Goal: Communication & Community: Share content

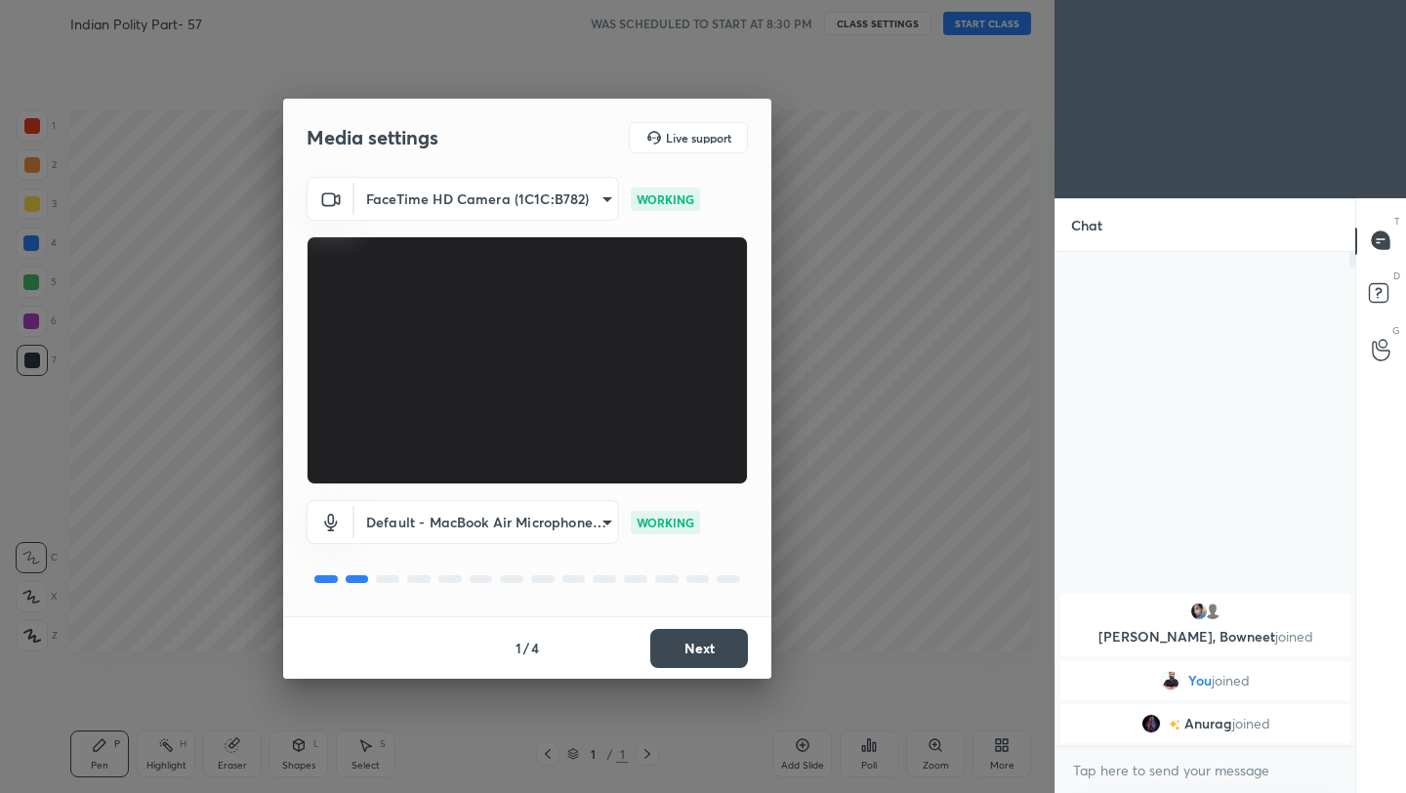
click at [737, 653] on button "Next" at bounding box center [699, 648] width 98 height 39
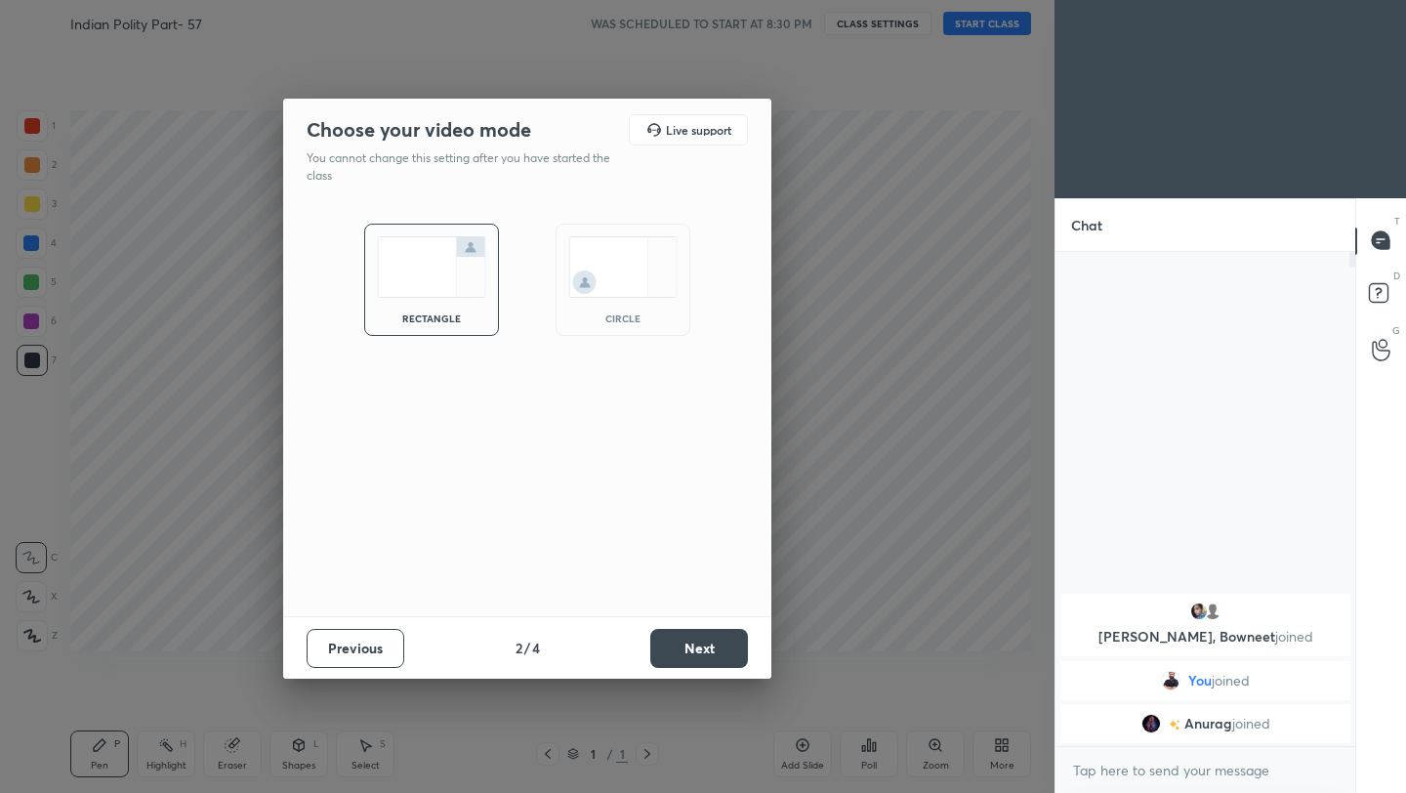
click at [737, 653] on button "Next" at bounding box center [699, 648] width 98 height 39
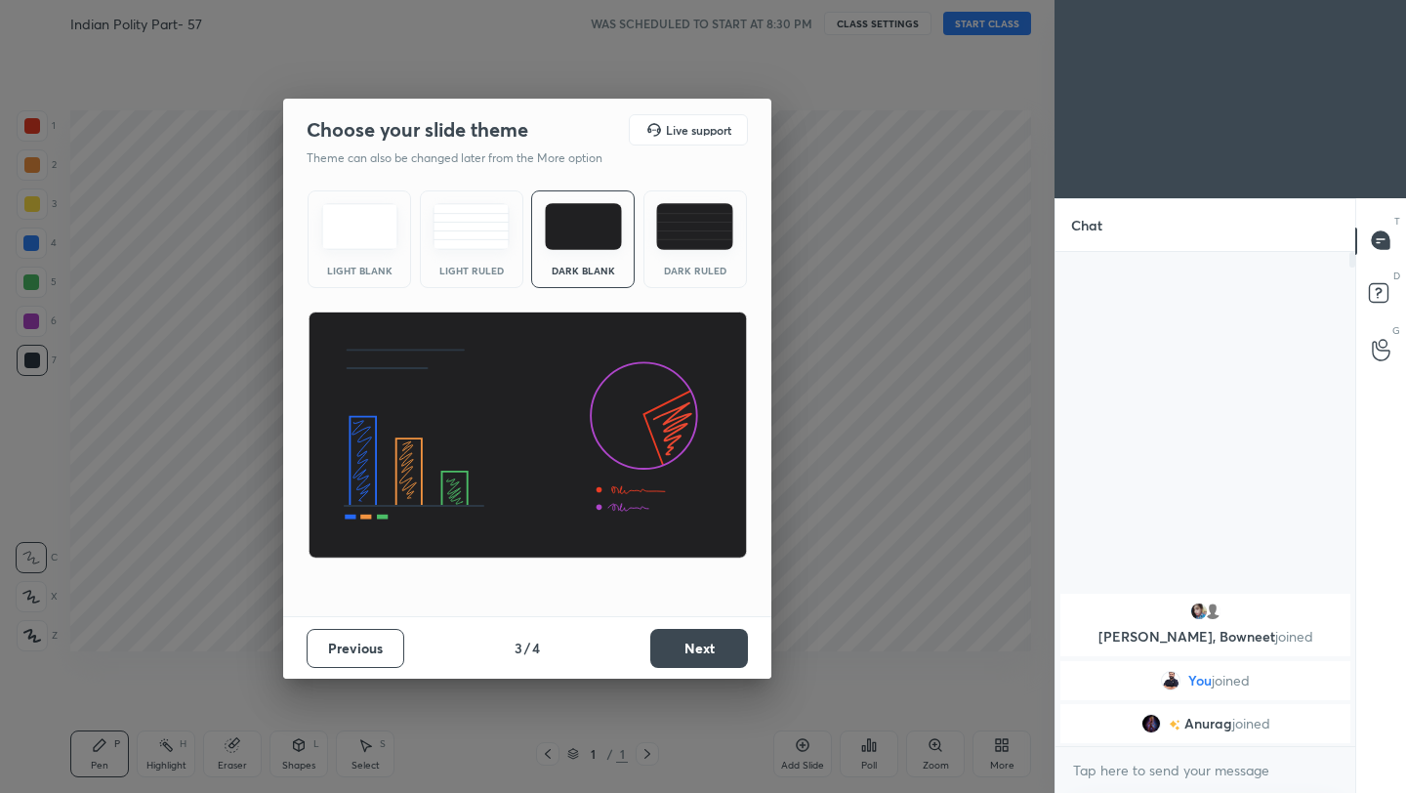
click at [737, 653] on button "Next" at bounding box center [699, 648] width 98 height 39
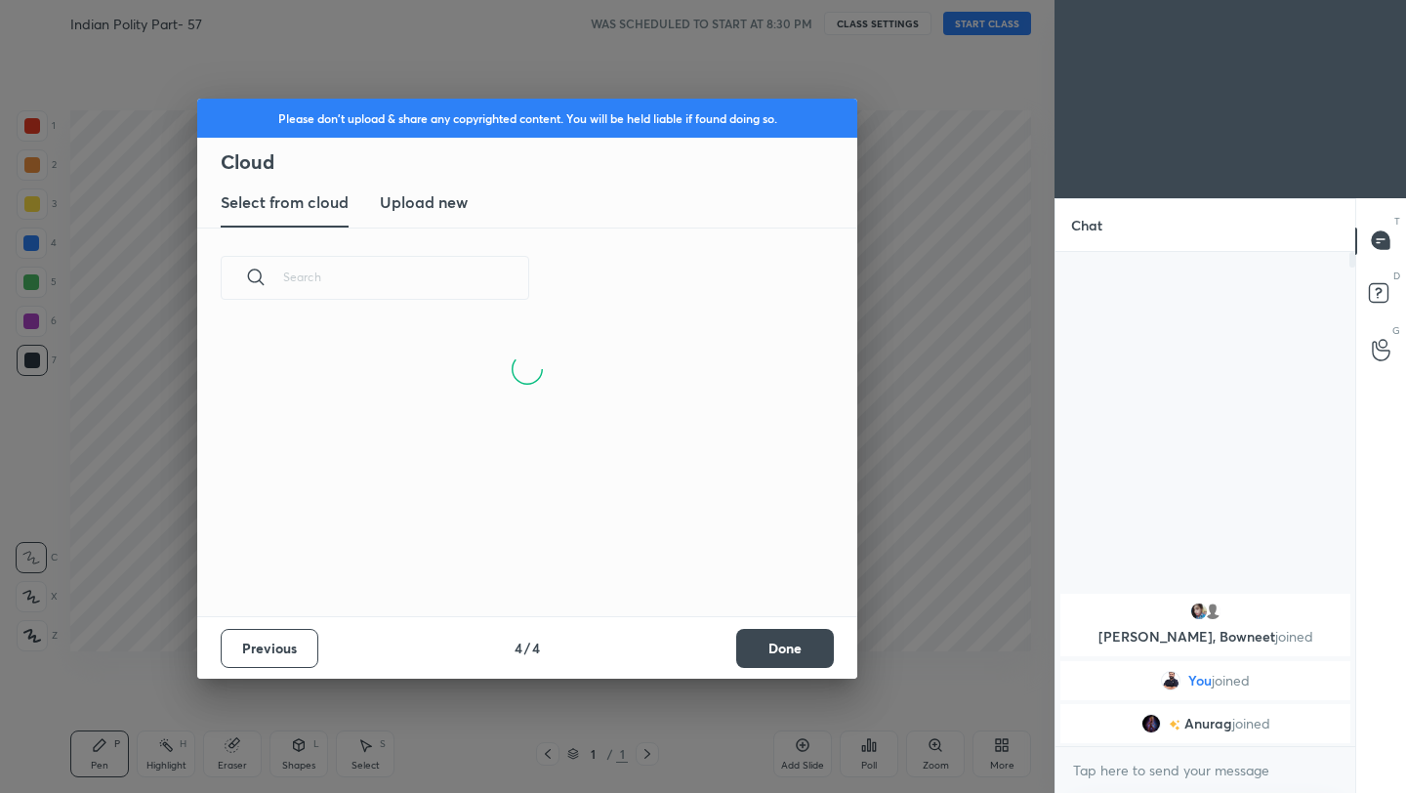
click at [796, 653] on button "Done" at bounding box center [785, 648] width 98 height 39
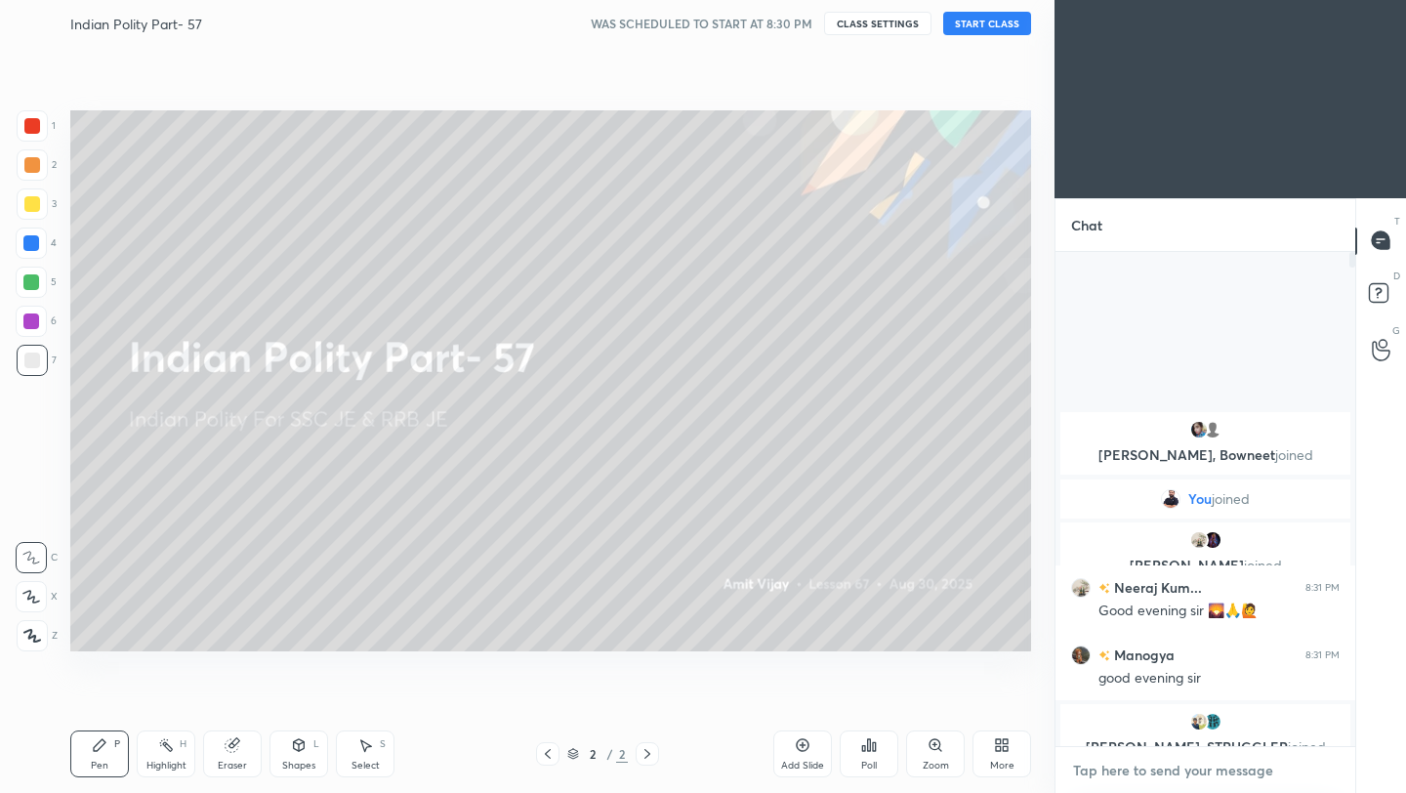
type textarea "x"
click at [1136, 778] on textarea at bounding box center [1205, 770] width 269 height 31
paste textarea "[URL][DOMAIN_NAME]"
type textarea "[URL][DOMAIN_NAME]"
type textarea "x"
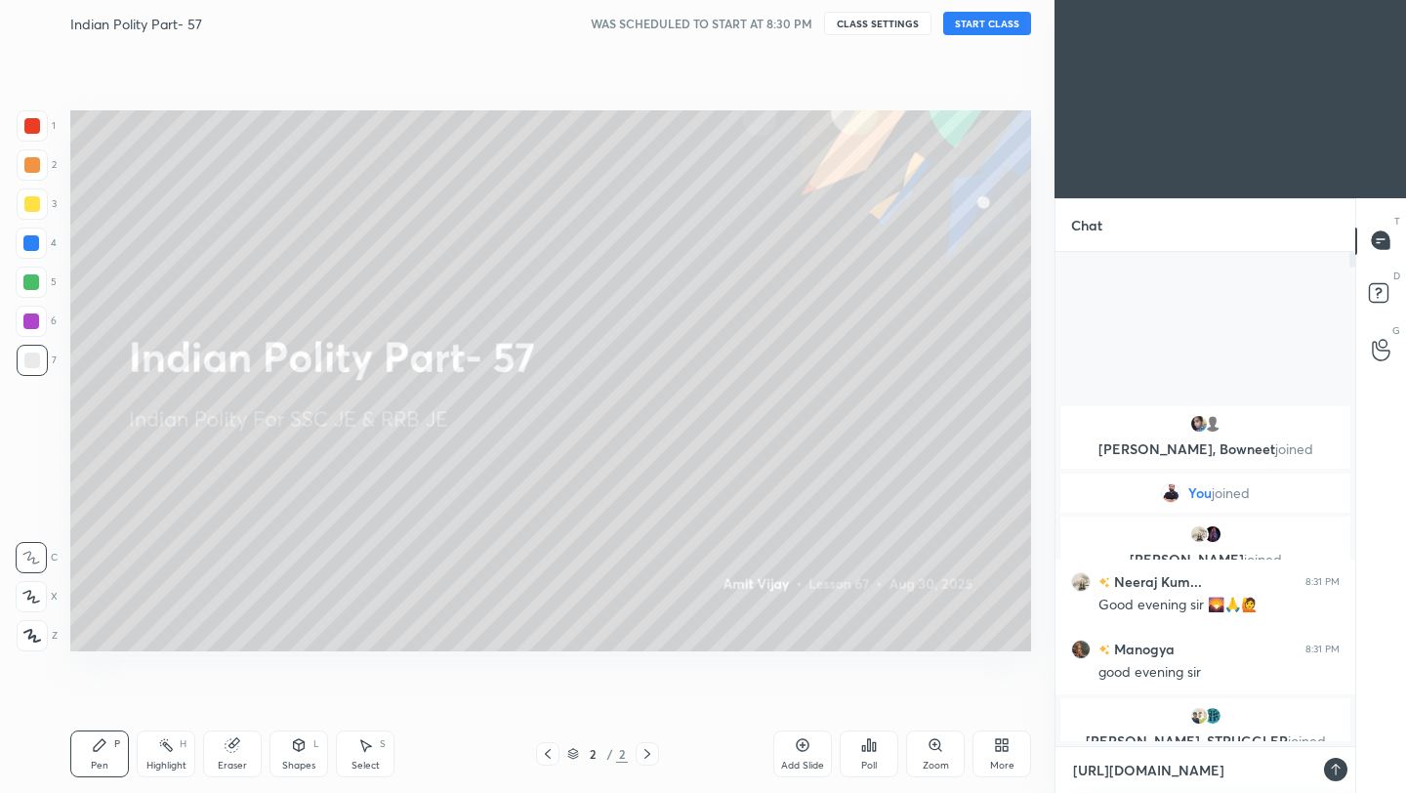
scroll to position [325, 294]
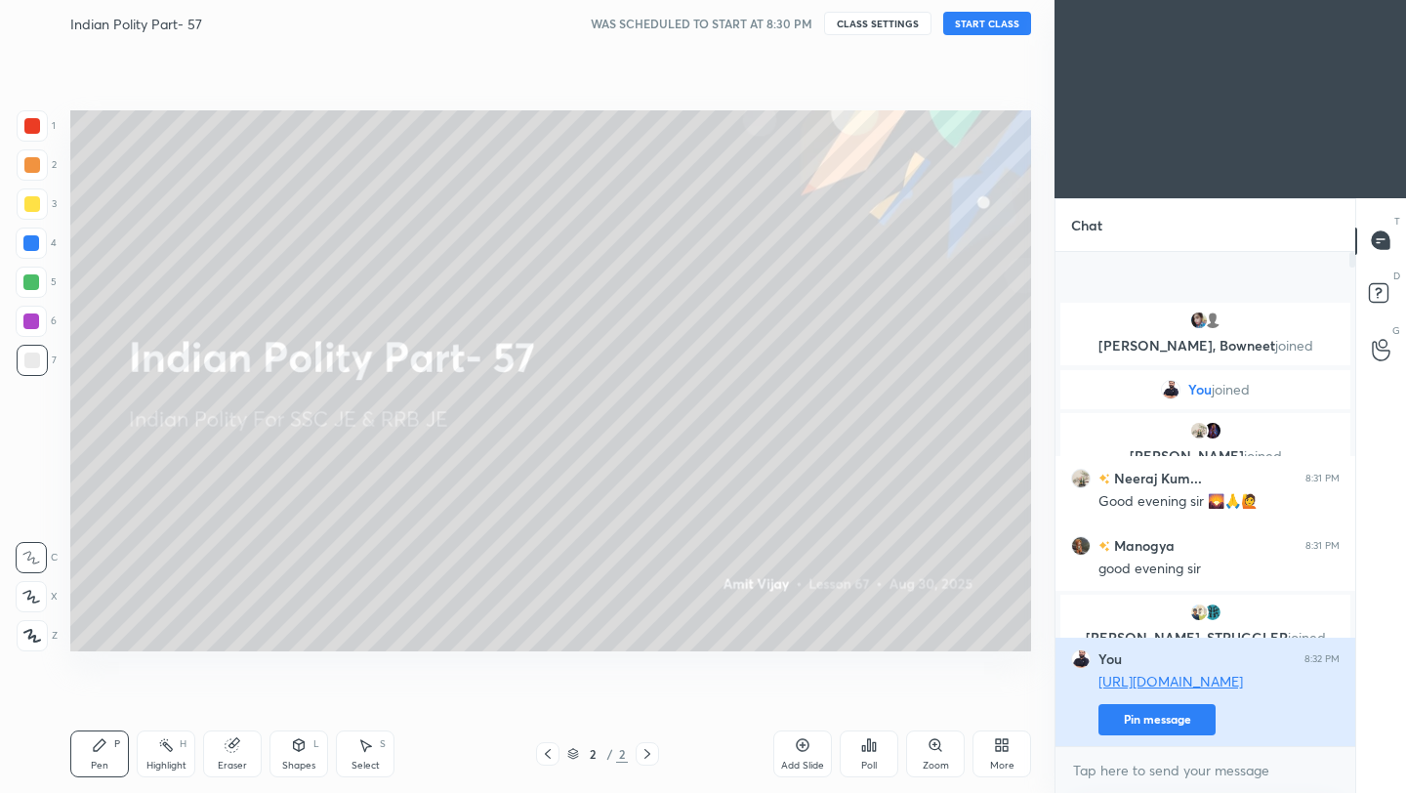
click at [1174, 724] on button "Pin message" at bounding box center [1156, 719] width 117 height 31
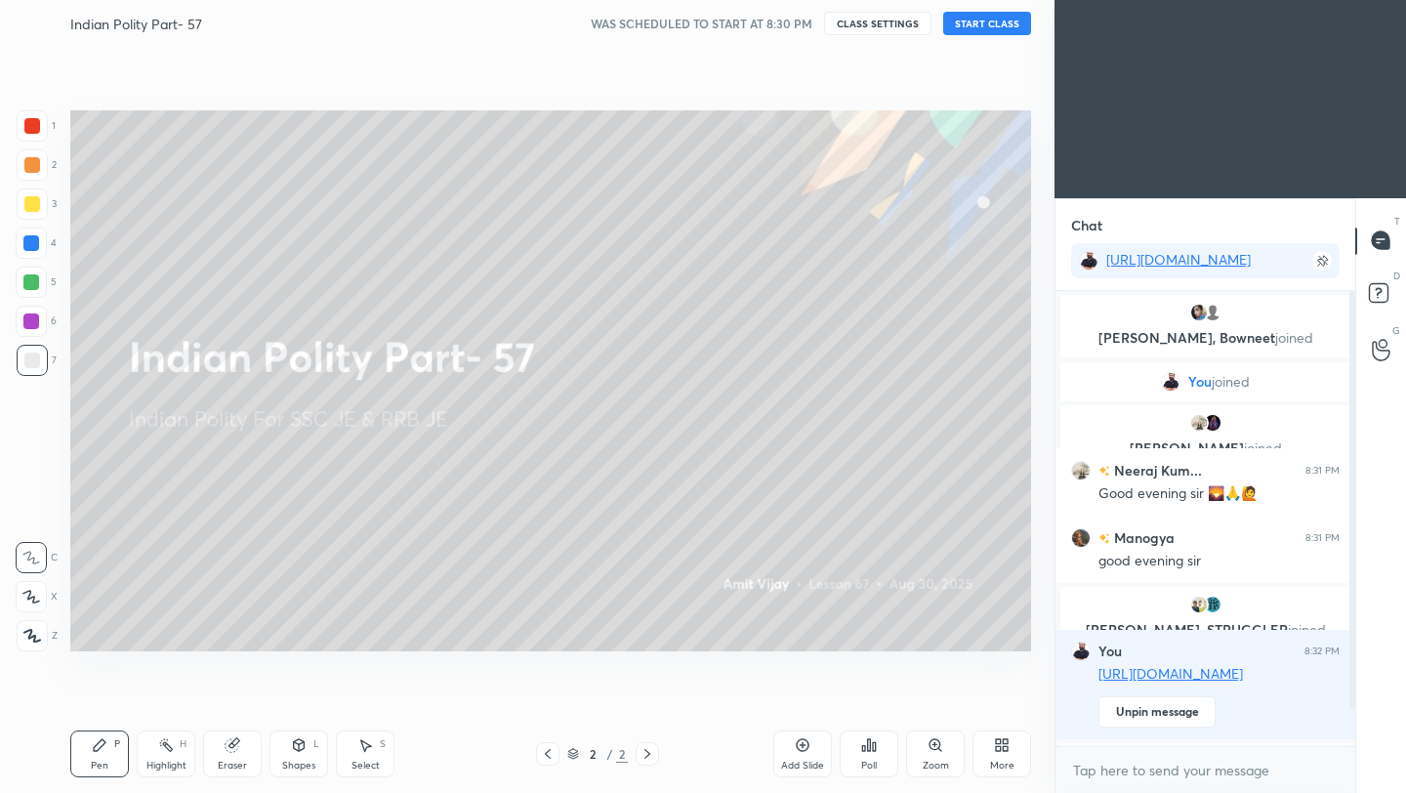
click at [985, 30] on button "START CLASS" at bounding box center [987, 23] width 88 height 23
click at [999, 16] on div "LIVE Indian Polity Part- 57 00:00:39 / 01:00:00 mute CLASS SETTINGS End Class" at bounding box center [550, 23] width 961 height 47
click at [997, 23] on button "End Class" at bounding box center [991, 23] width 80 height 23
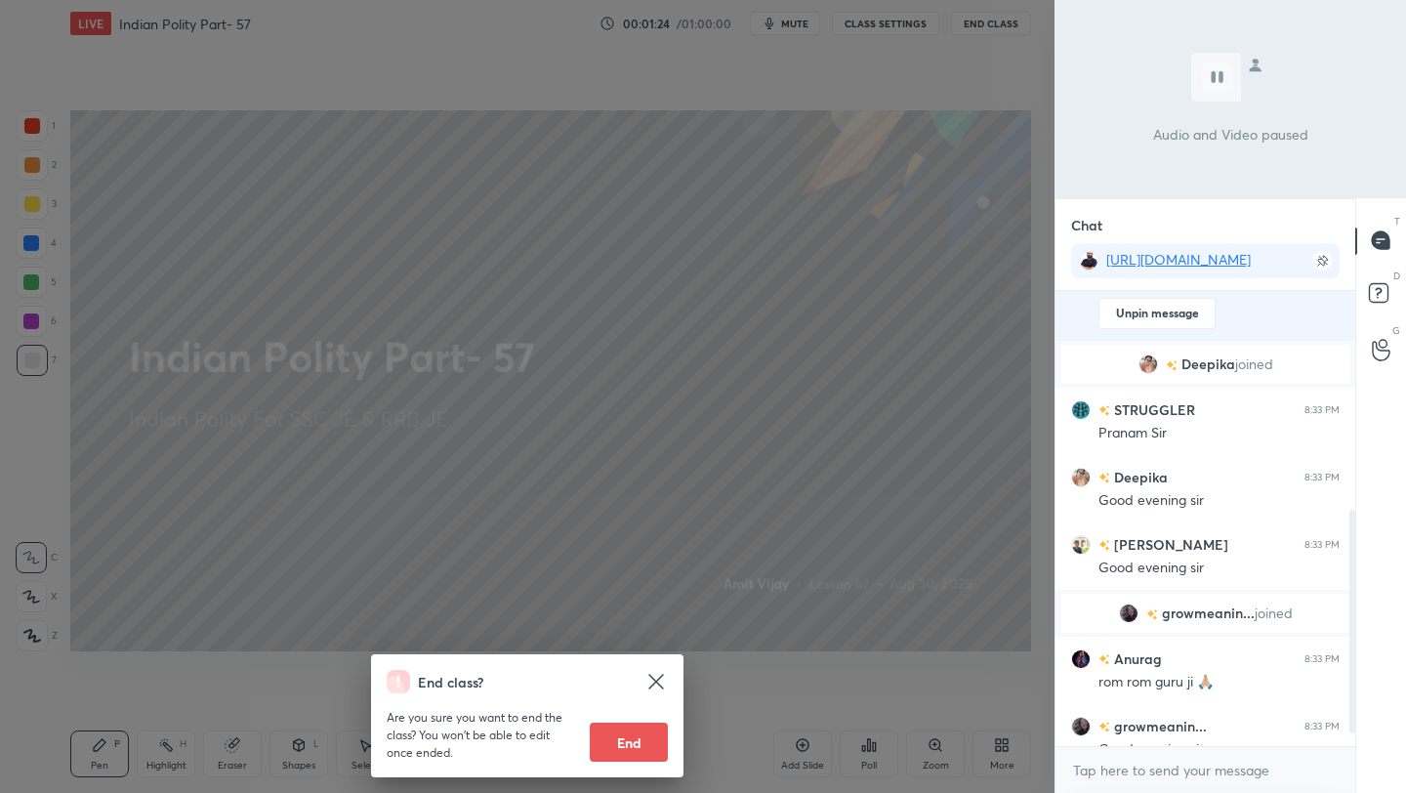
scroll to position [494, 0]
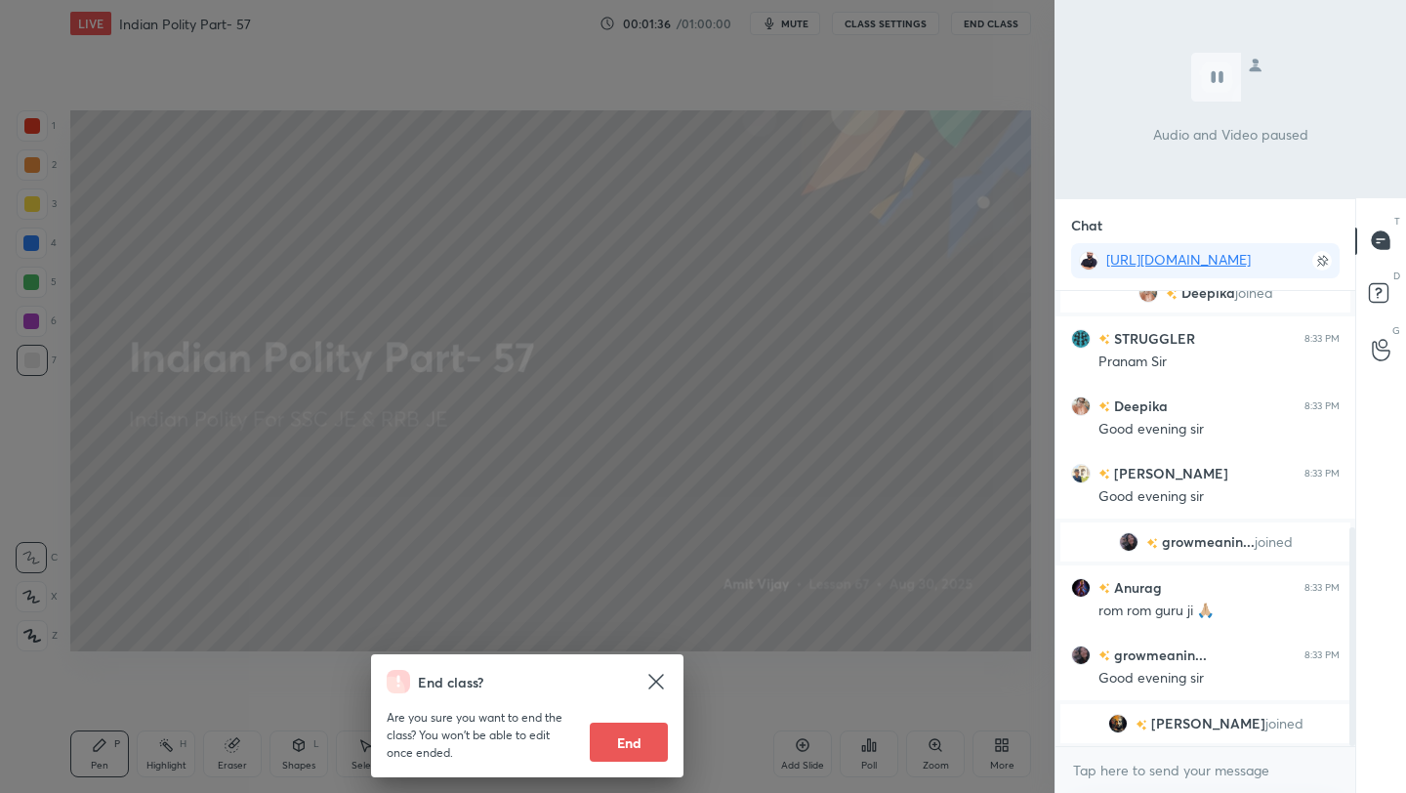
click at [844, 438] on div "End class? Are you sure you want to end the class? You won’t be able to edit on…" at bounding box center [527, 396] width 1054 height 793
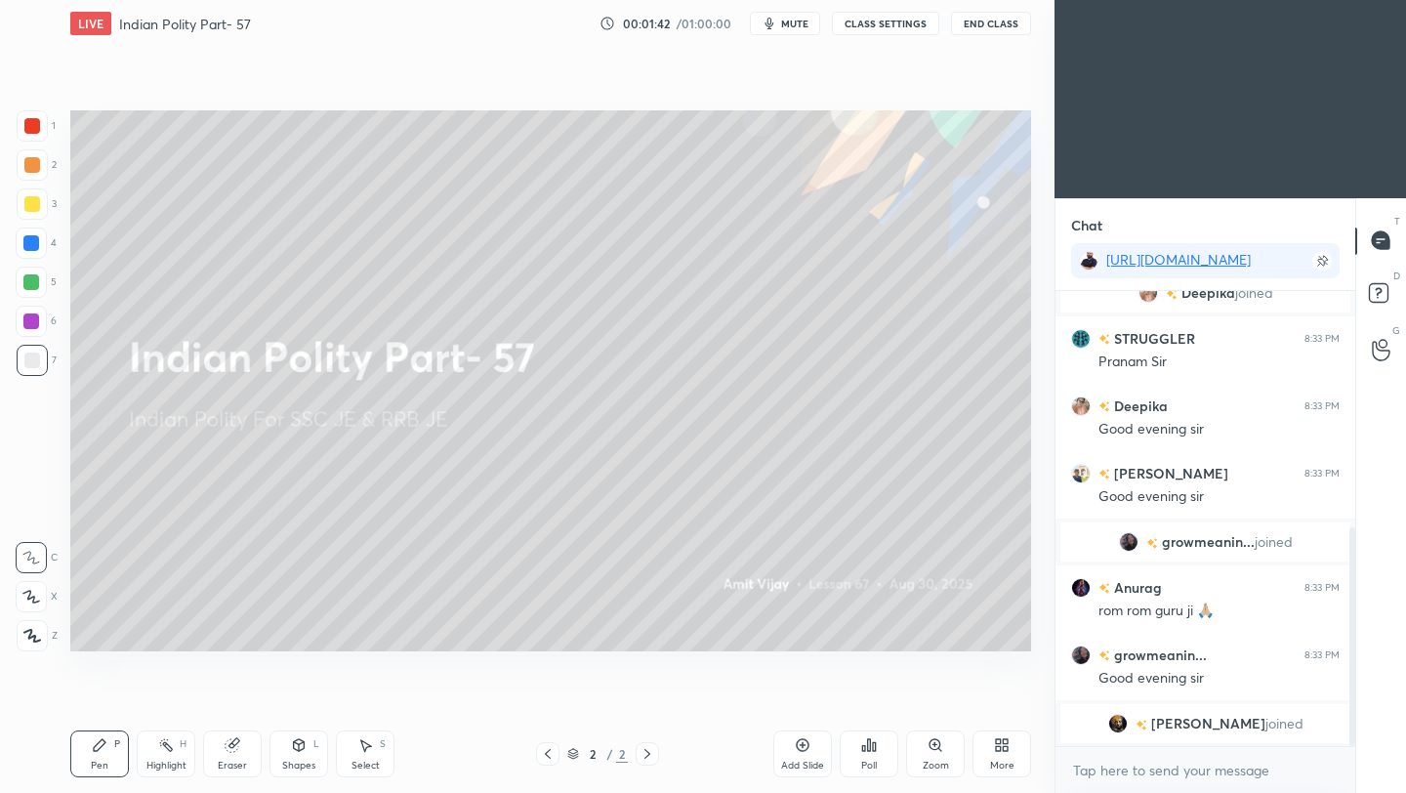
click at [802, 747] on icon at bounding box center [803, 745] width 6 height 6
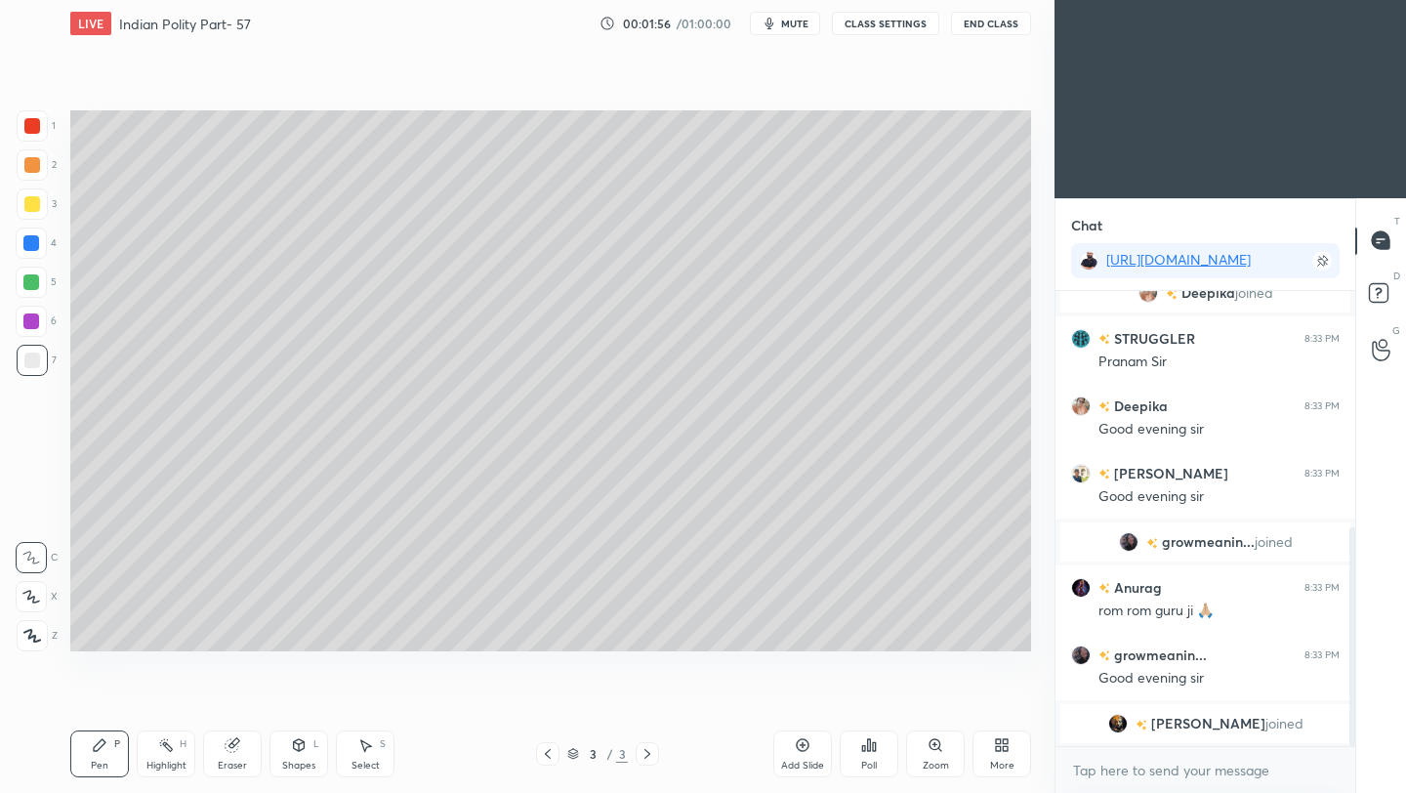
click at [35, 169] on div at bounding box center [32, 165] width 16 height 16
click at [32, 625] on div at bounding box center [32, 635] width 31 height 31
click at [993, 26] on button "End Class" at bounding box center [991, 23] width 80 height 23
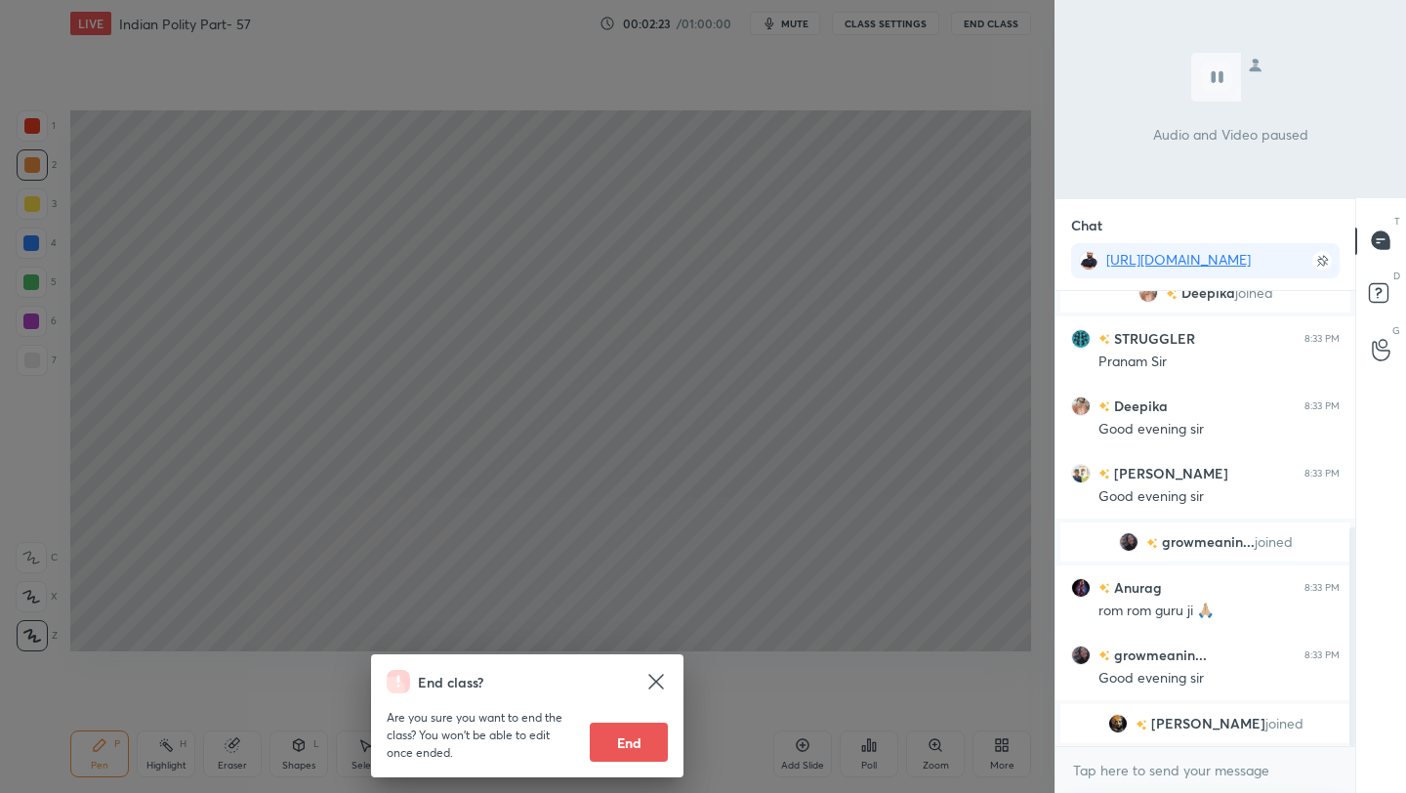
click at [722, 193] on div "End class? Are you sure you want to end the class? You won’t be able to edit on…" at bounding box center [527, 396] width 1054 height 793
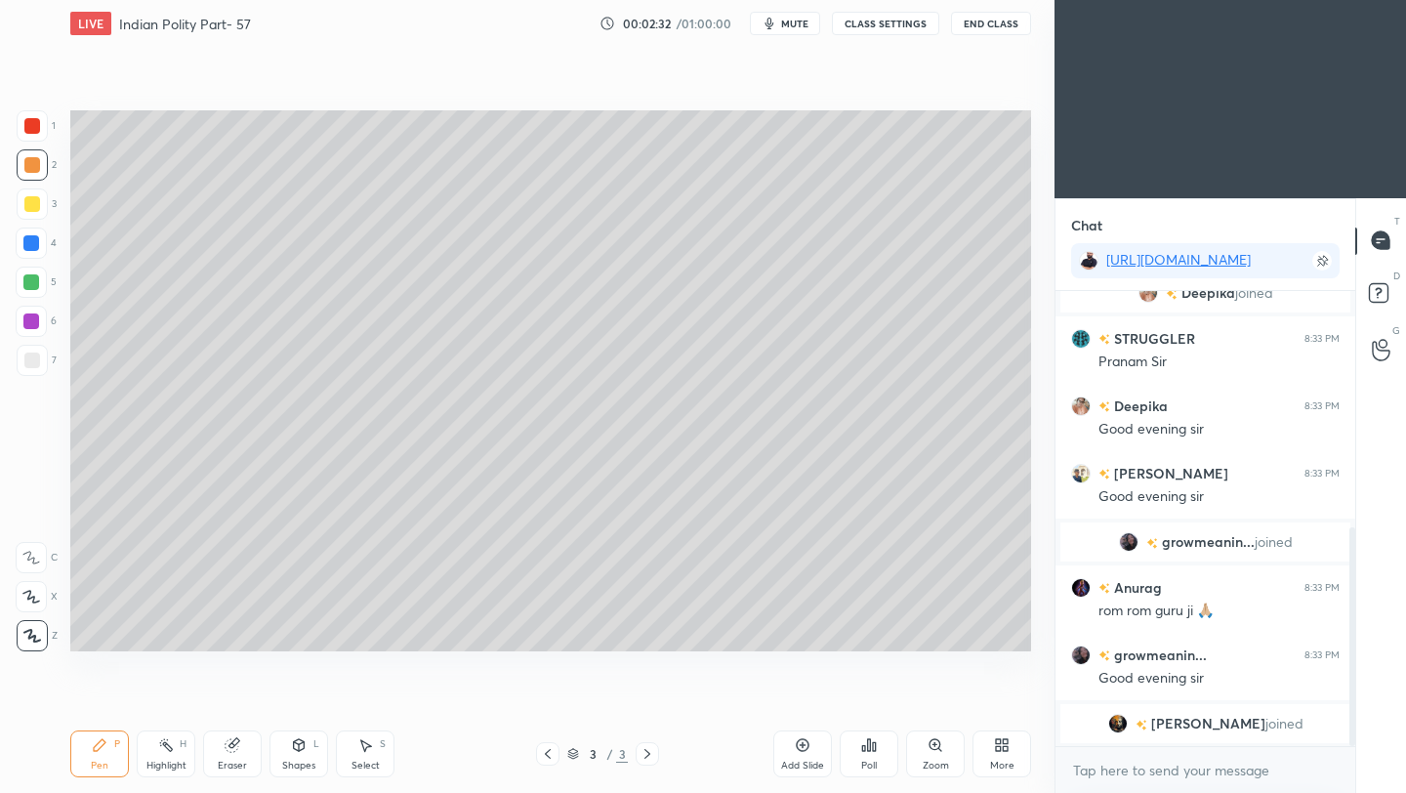
click at [999, 25] on button "End Class" at bounding box center [991, 23] width 80 height 23
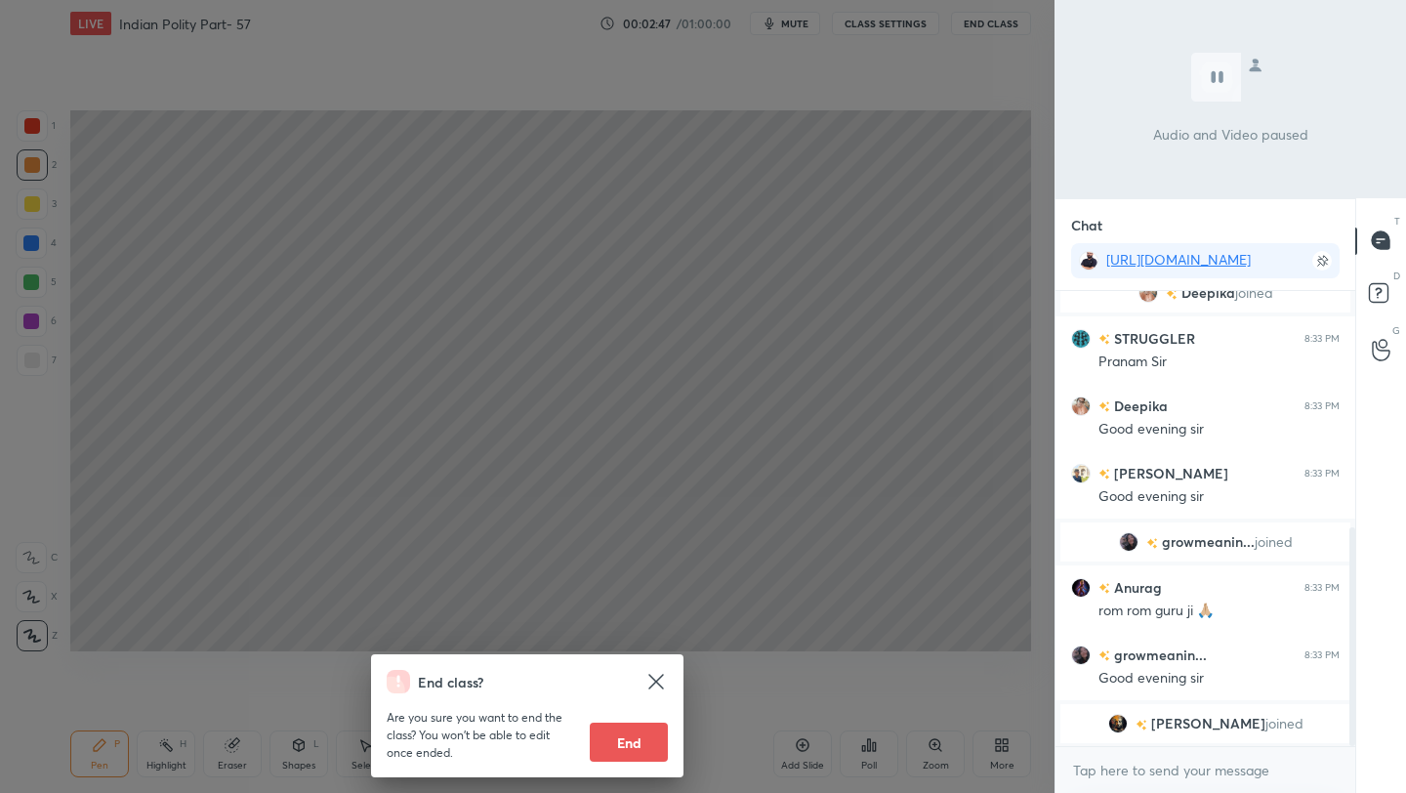
scroll to position [518, 0]
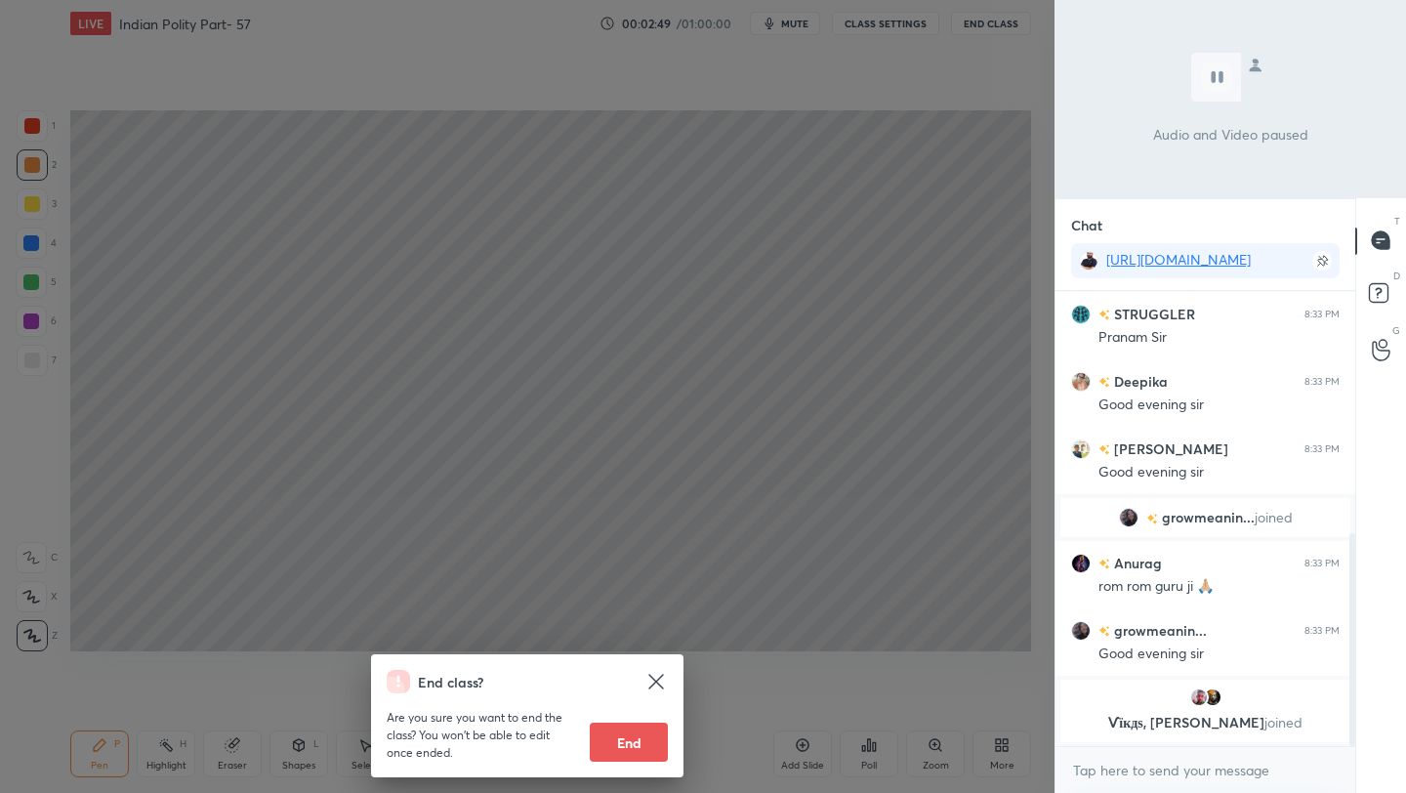
click at [822, 276] on div "End class? Are you sure you want to end the class? You won’t be able to edit on…" at bounding box center [527, 396] width 1054 height 793
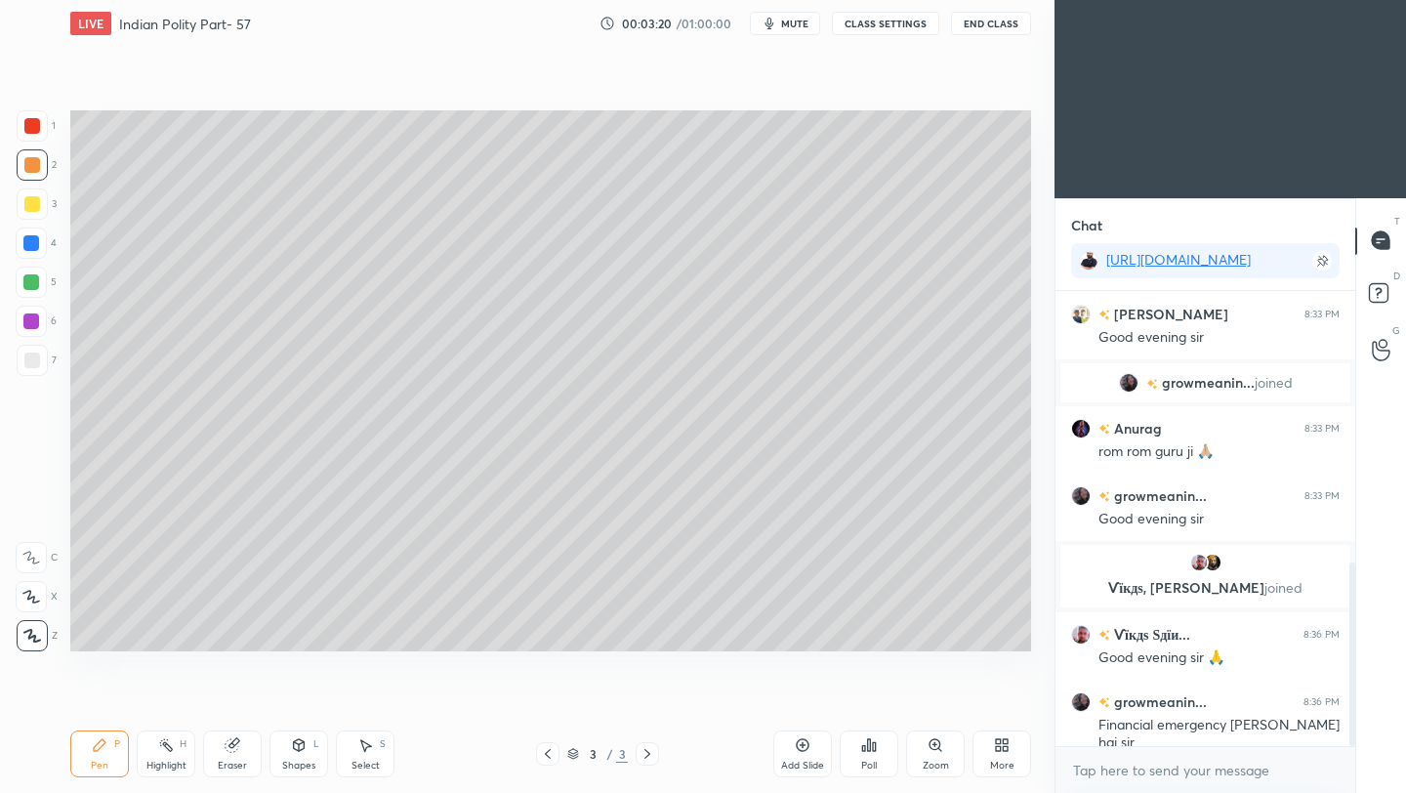
scroll to position [745, 0]
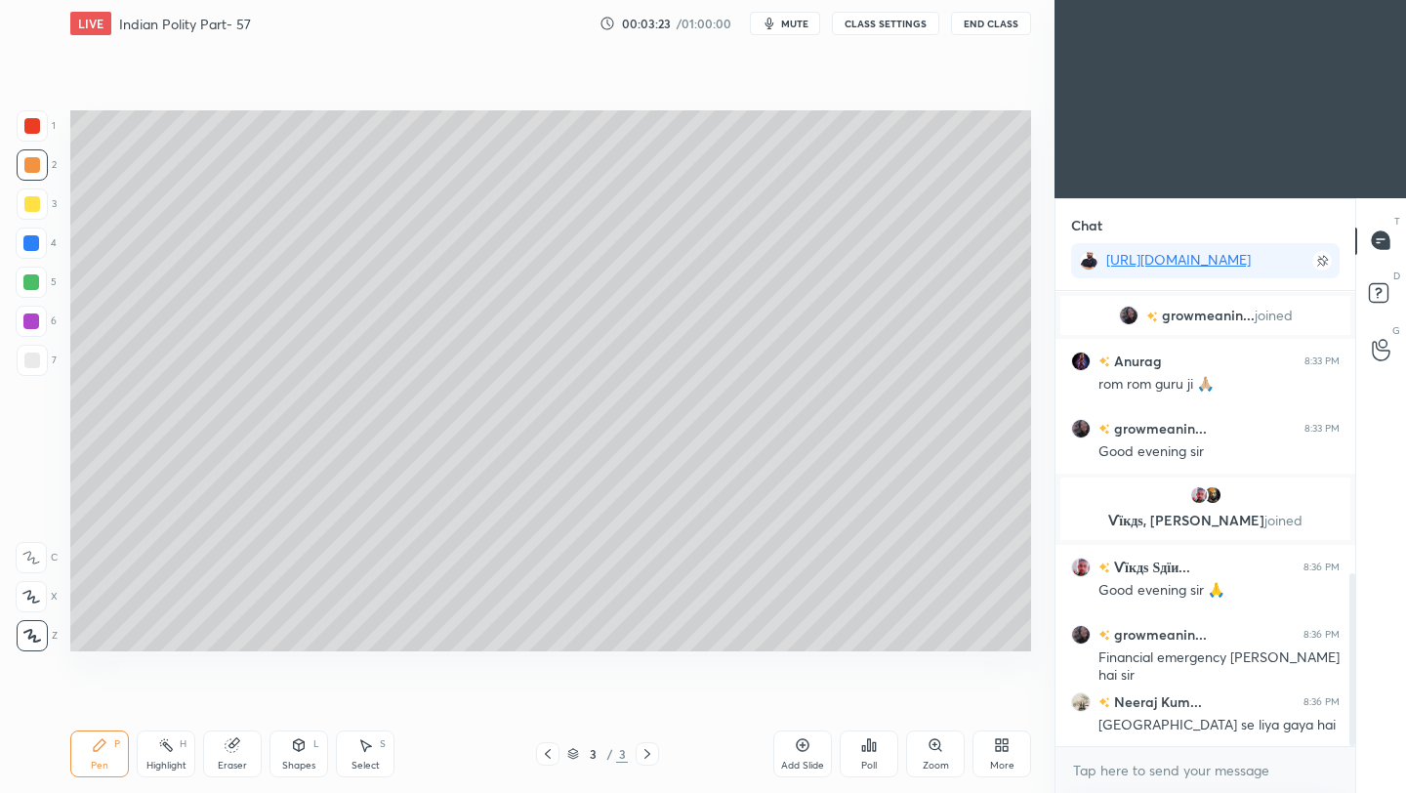
click at [35, 360] on div at bounding box center [32, 360] width 16 height 16
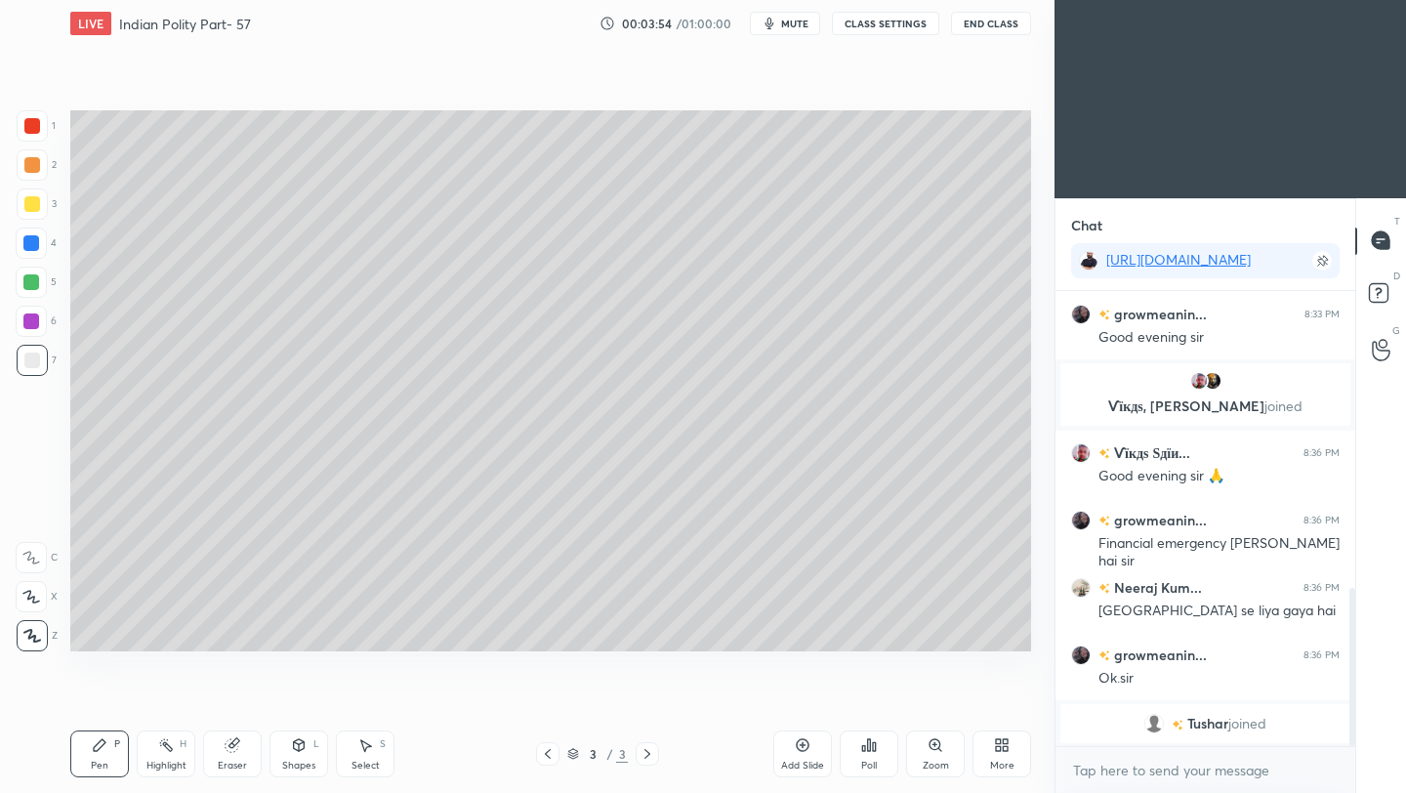
scroll to position [927, 0]
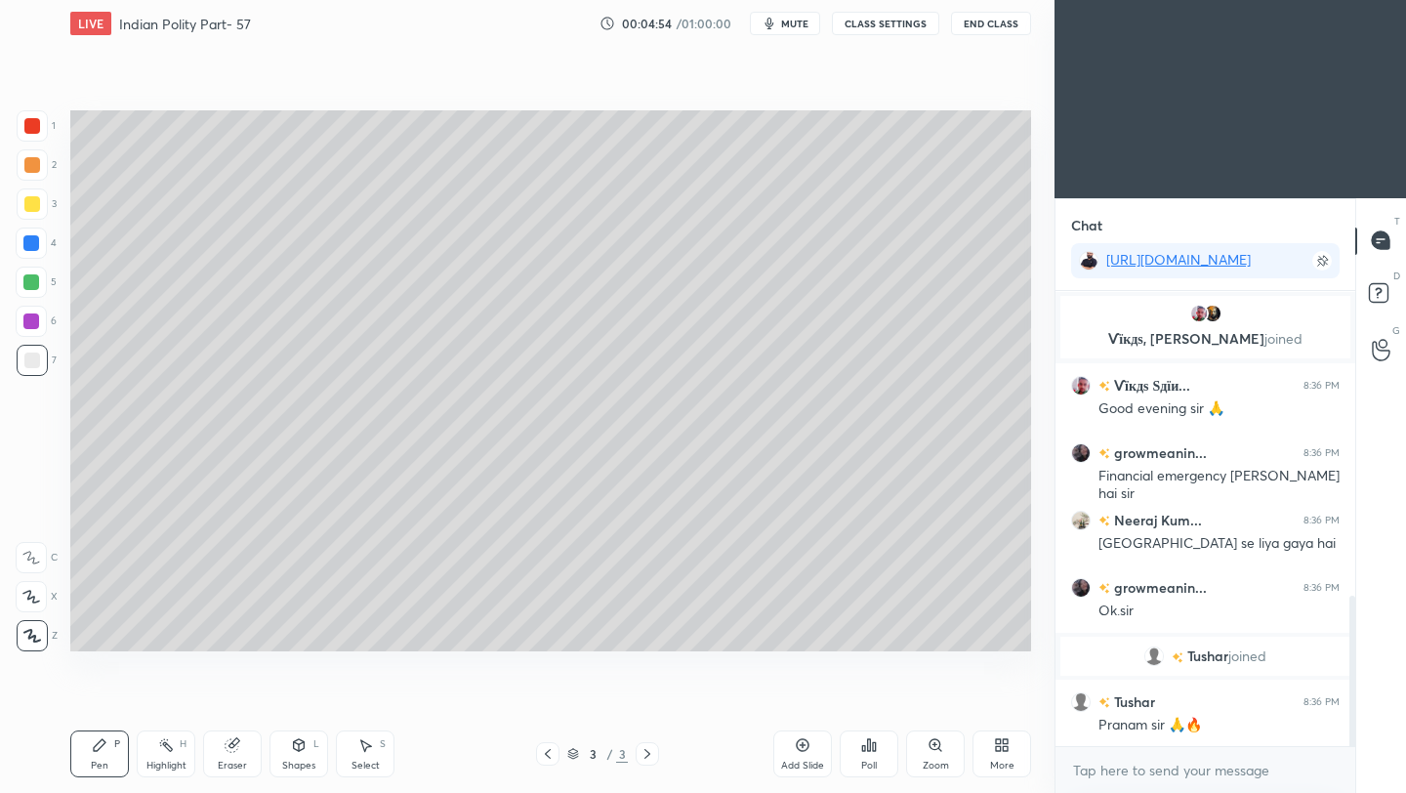
click at [802, 751] on icon at bounding box center [803, 745] width 13 height 13
click at [38, 200] on div at bounding box center [32, 204] width 16 height 16
click at [994, 22] on button "End Class" at bounding box center [991, 23] width 80 height 23
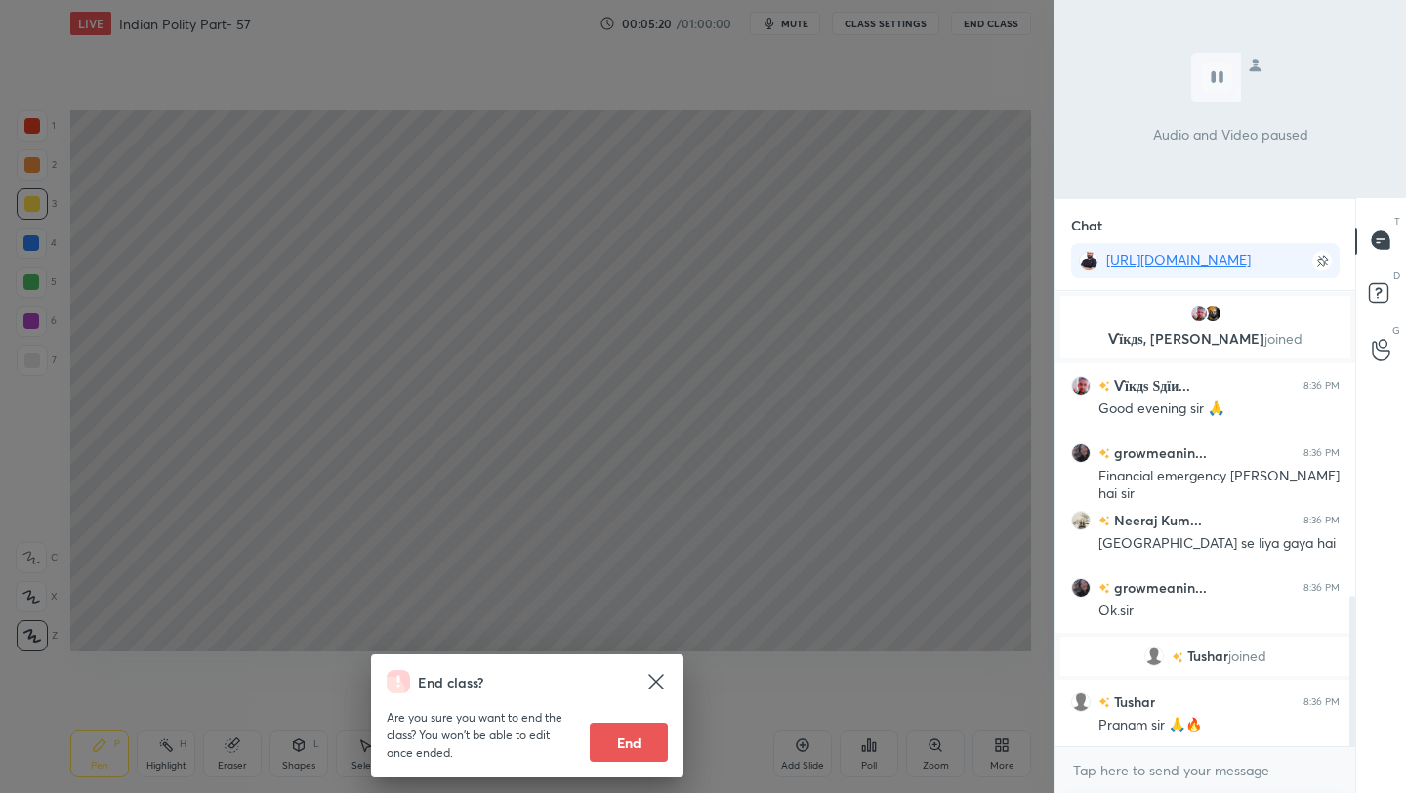
click at [703, 215] on div "End class? Are you sure you want to end the class? You won’t be able to edit on…" at bounding box center [527, 396] width 1054 height 793
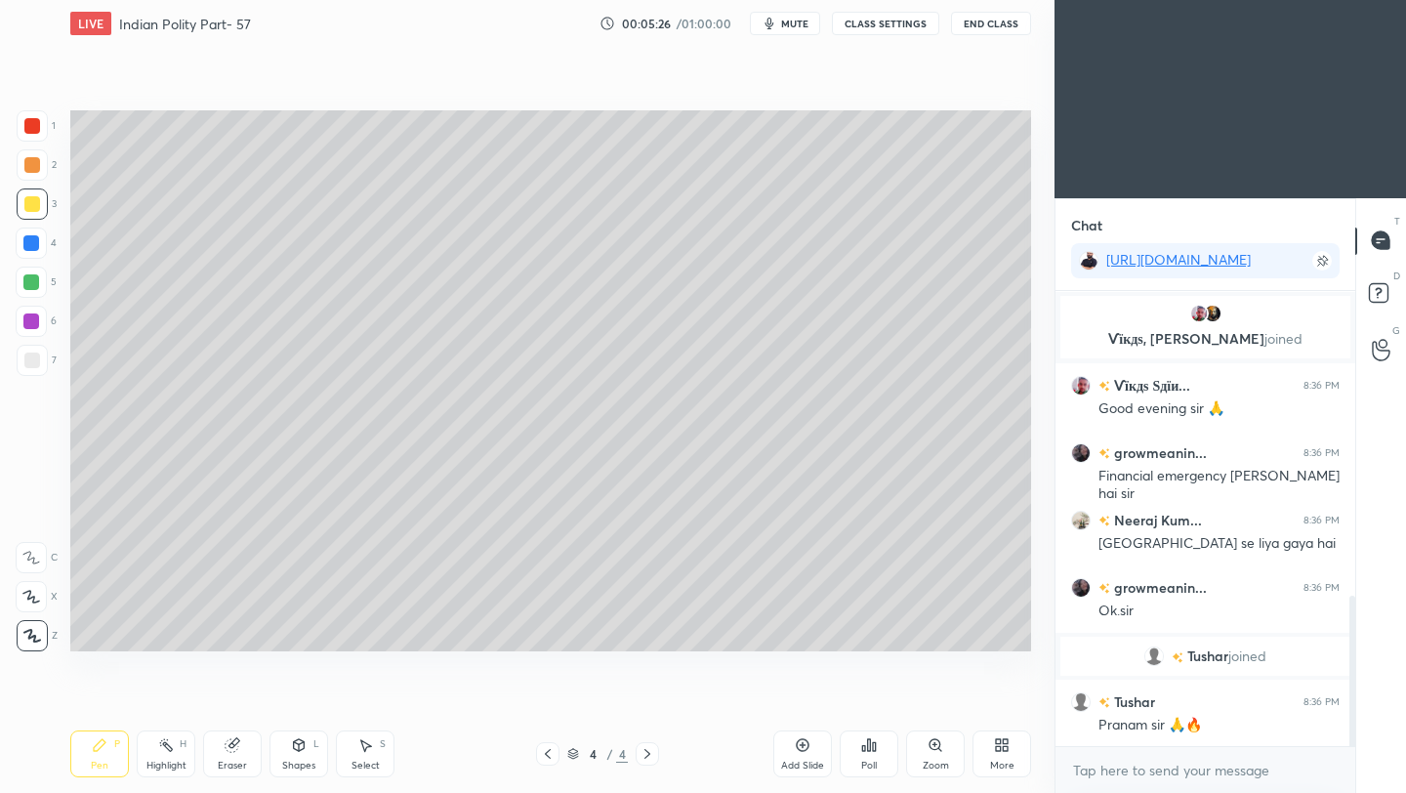
click at [235, 765] on div "Eraser" at bounding box center [232, 766] width 29 height 10
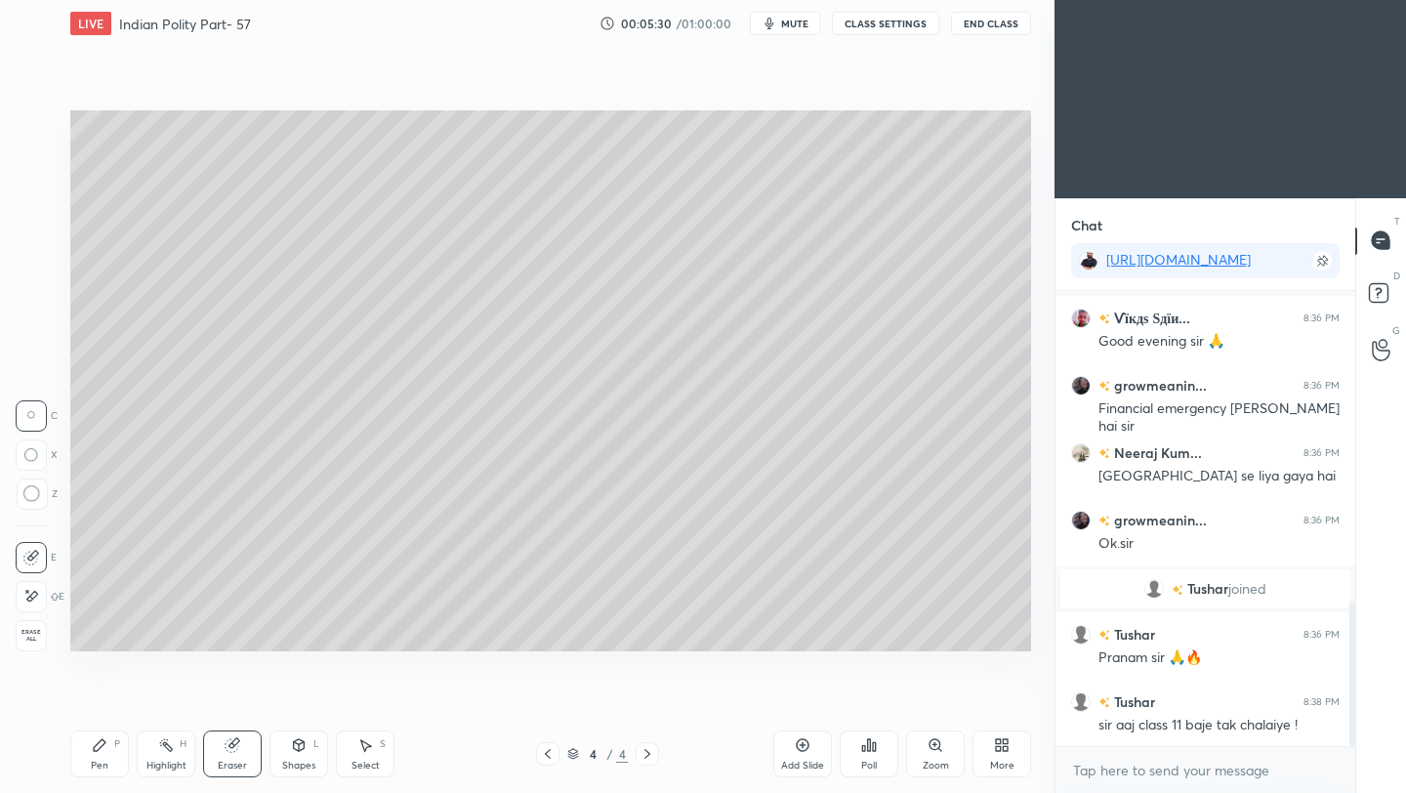
drag, startPoint x: 106, startPoint y: 759, endPoint x: 184, endPoint y: 701, distance: 96.3
click at [106, 761] on div "Pen" at bounding box center [100, 766] width 18 height 10
click at [31, 360] on div at bounding box center [32, 360] width 16 height 16
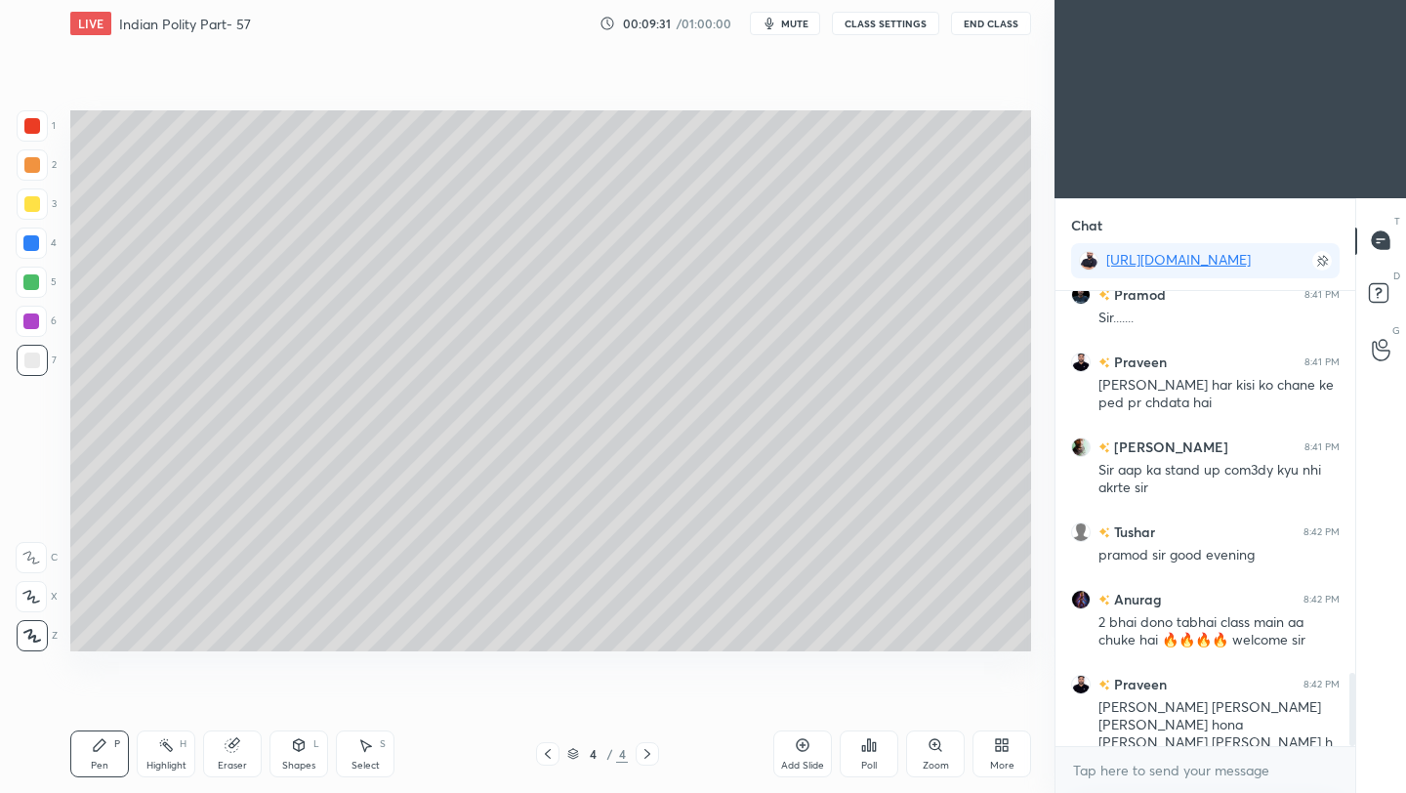
scroll to position [2393, 0]
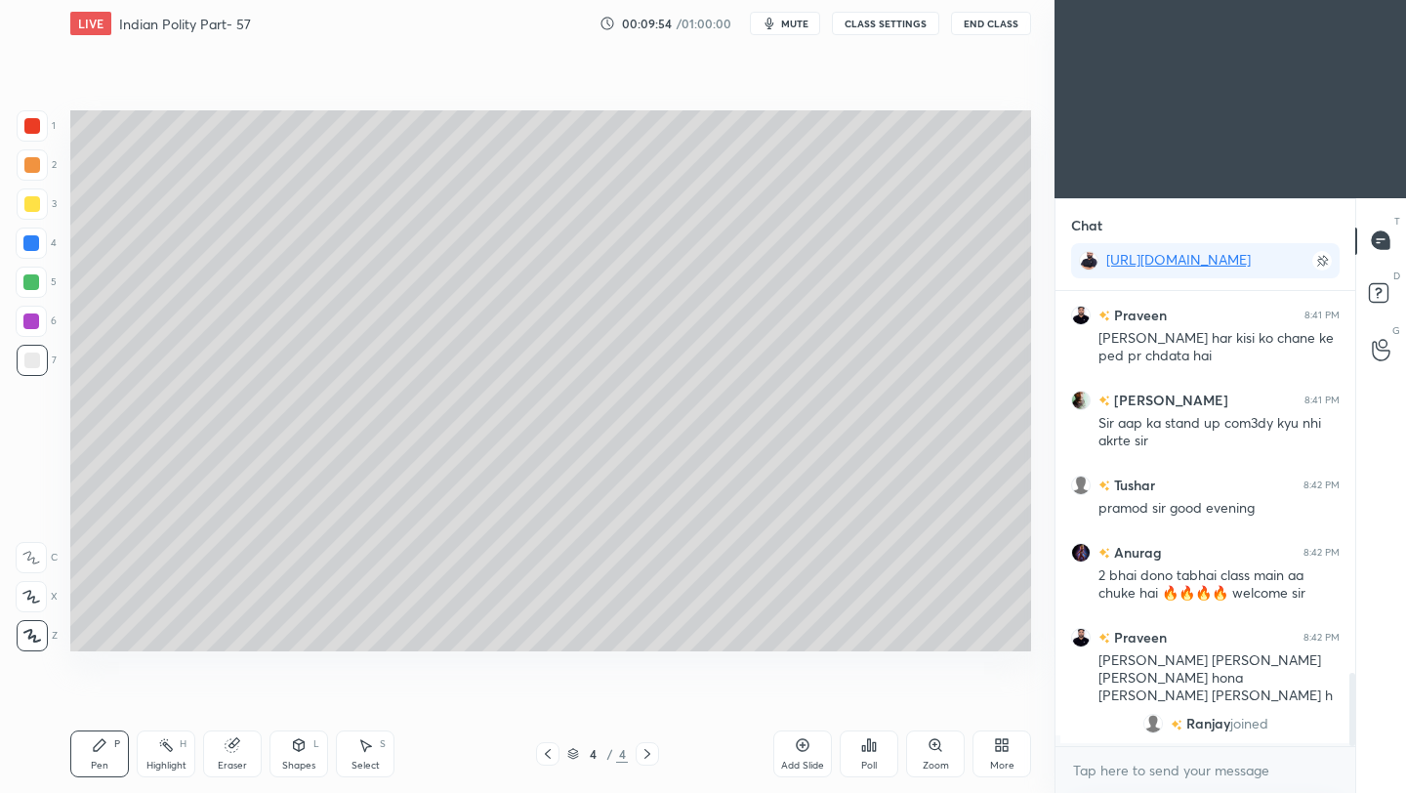
click at [806, 753] on div "Add Slide" at bounding box center [802, 753] width 59 height 47
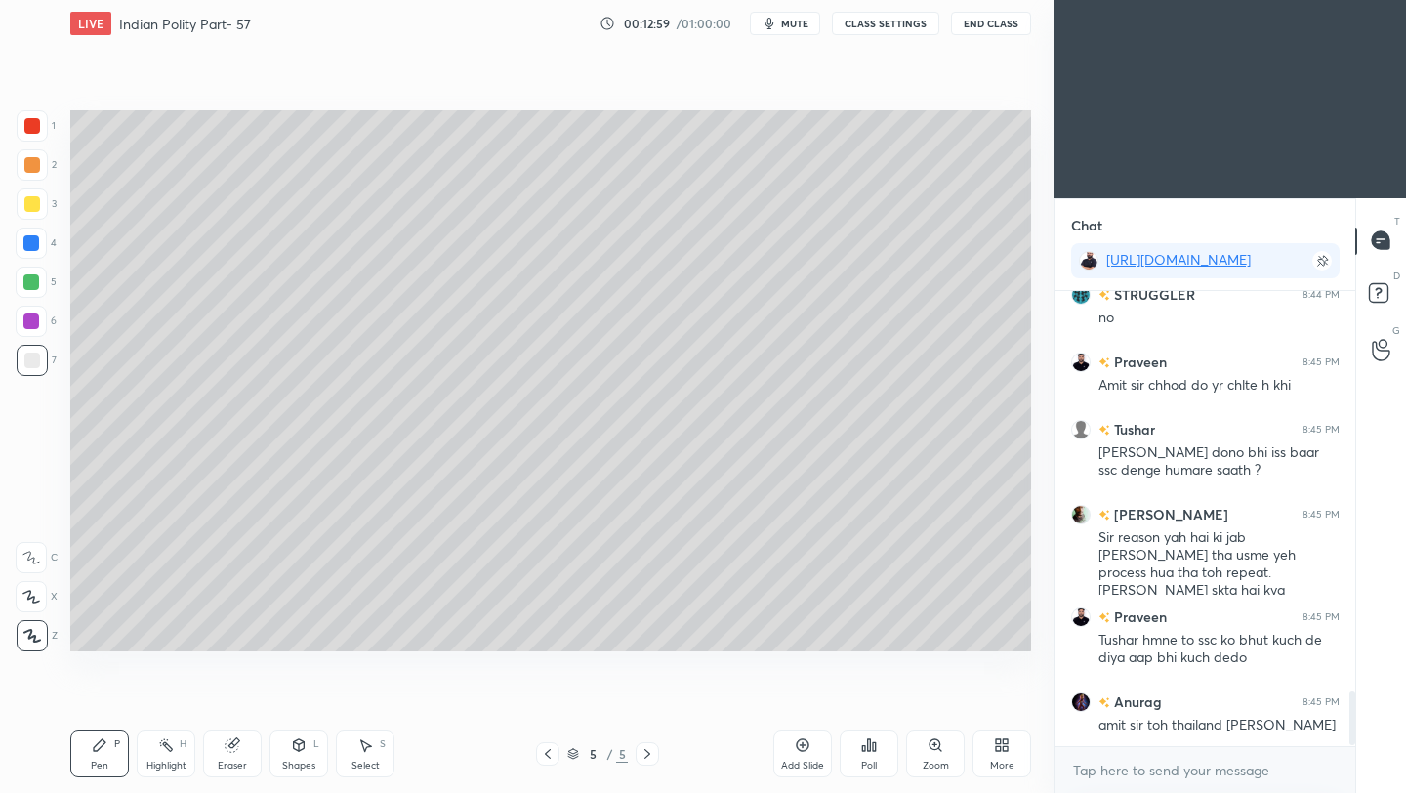
scroll to position [3389, 0]
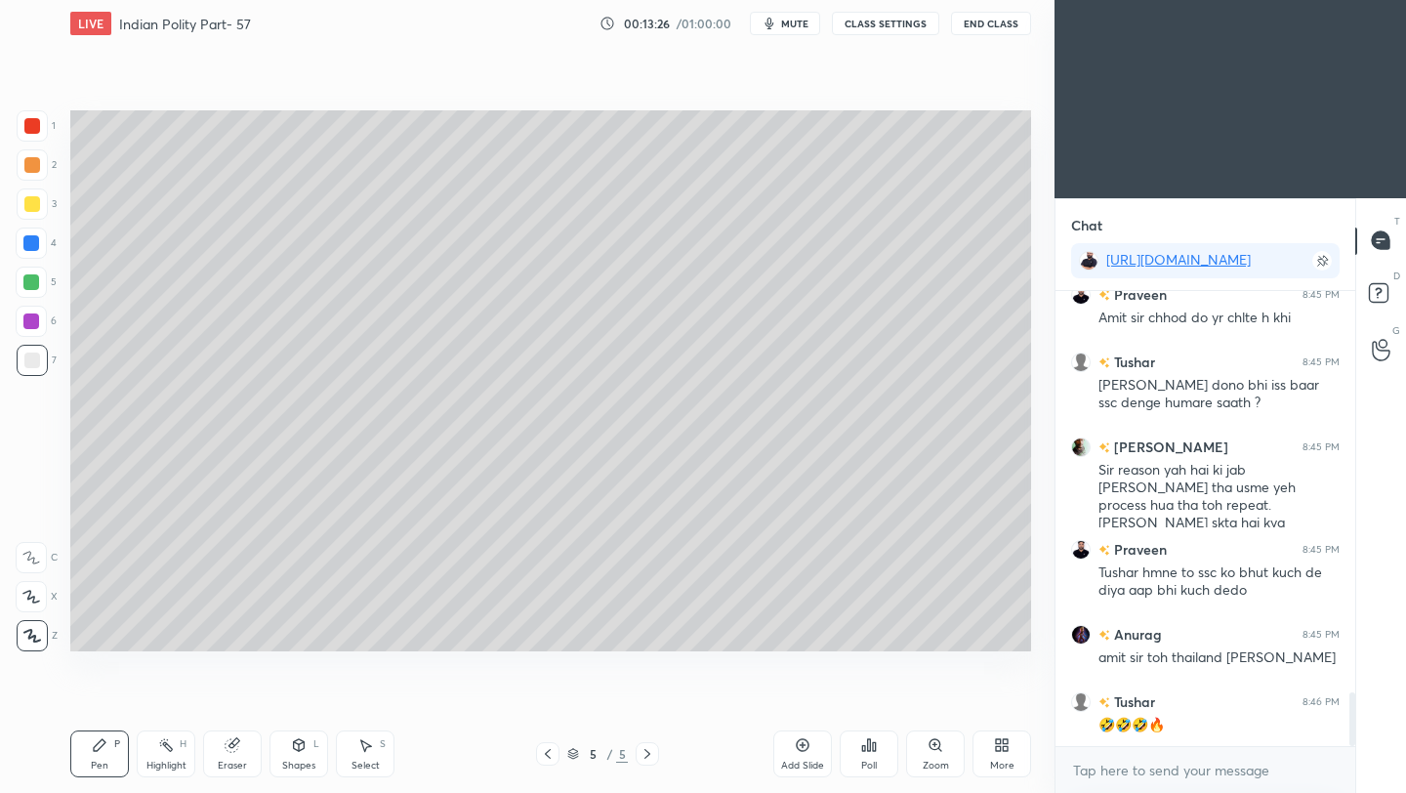
click at [808, 754] on div "Add Slide" at bounding box center [802, 753] width 59 height 47
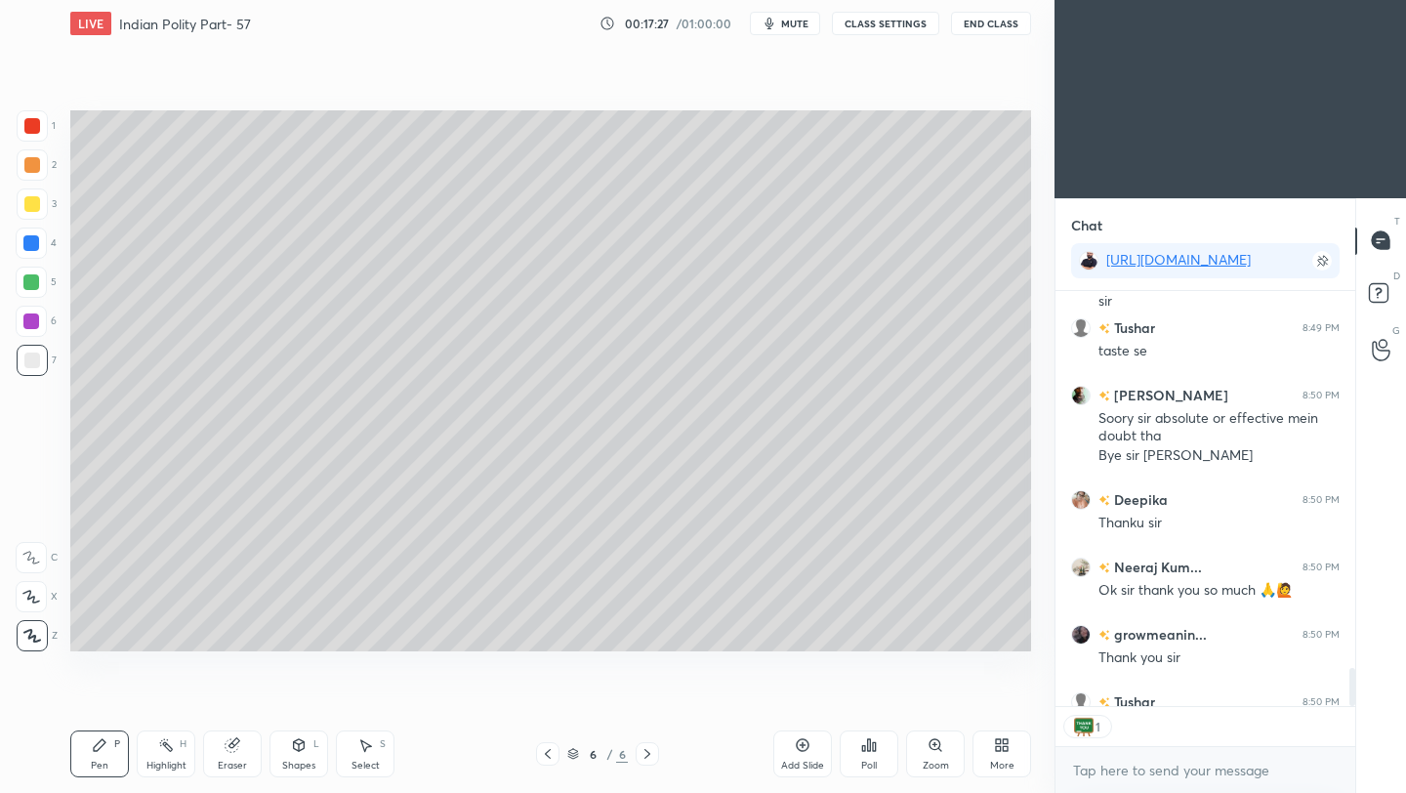
scroll to position [409, 294]
click at [995, 32] on button "End Class" at bounding box center [991, 23] width 80 height 23
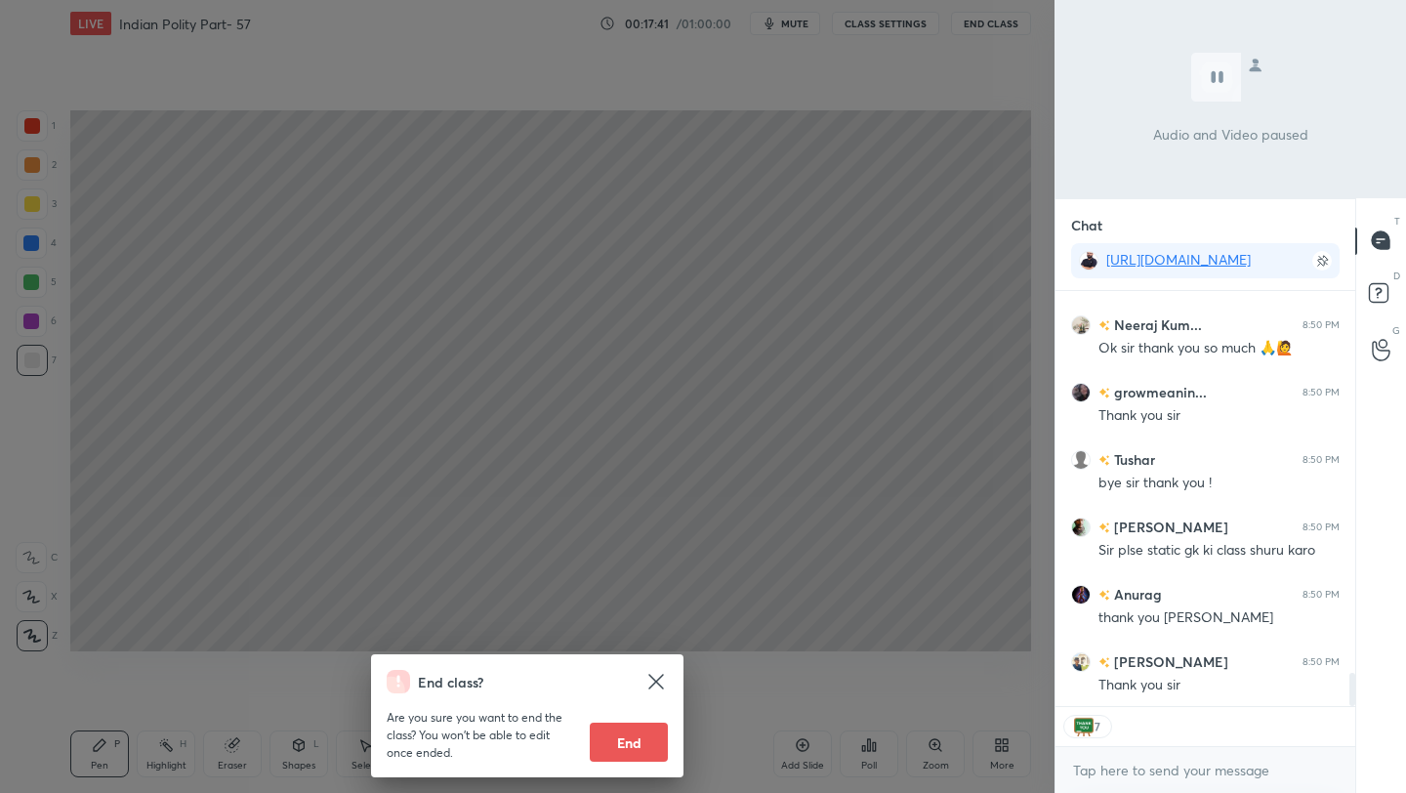
scroll to position [4693, 0]
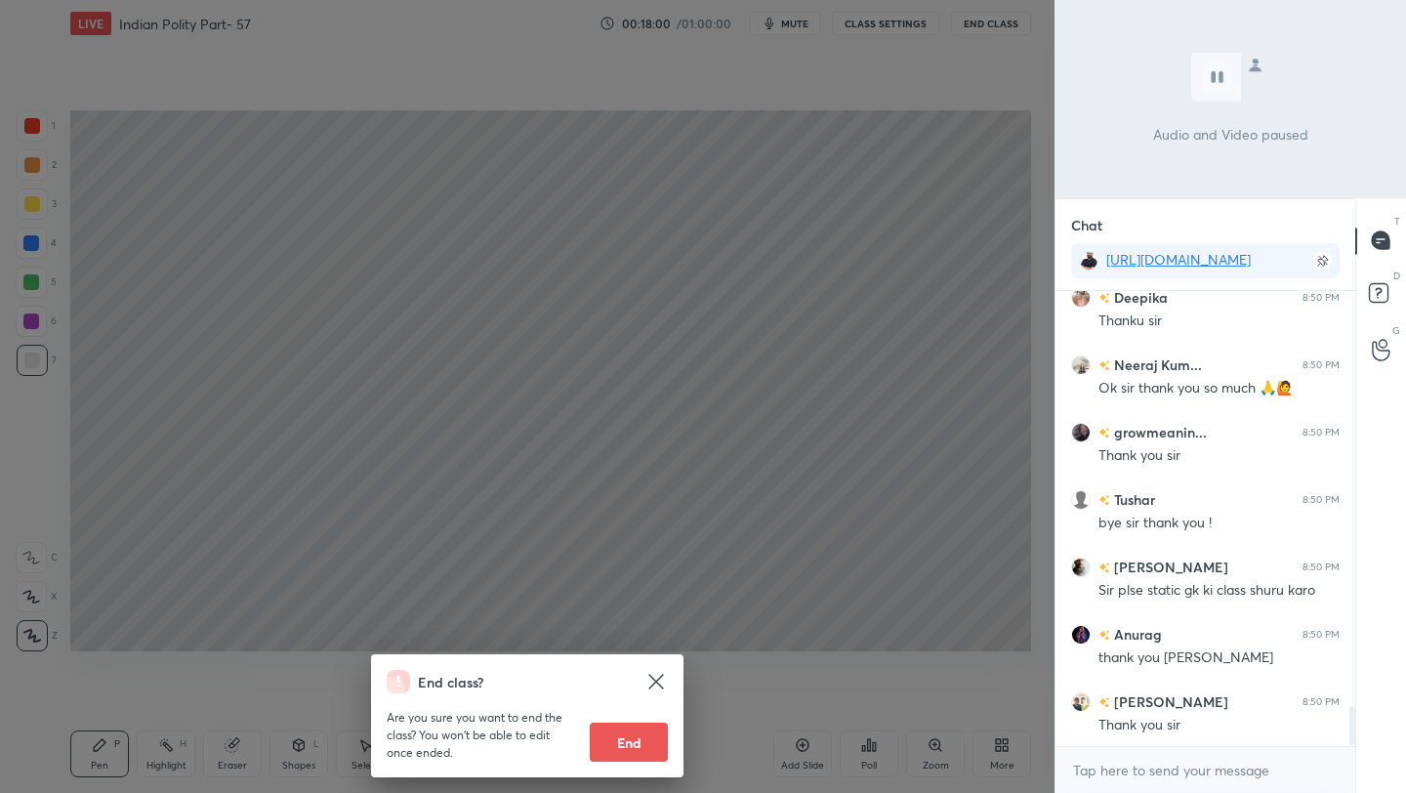
click at [647, 760] on button "End" at bounding box center [629, 742] width 78 height 39
type textarea "x"
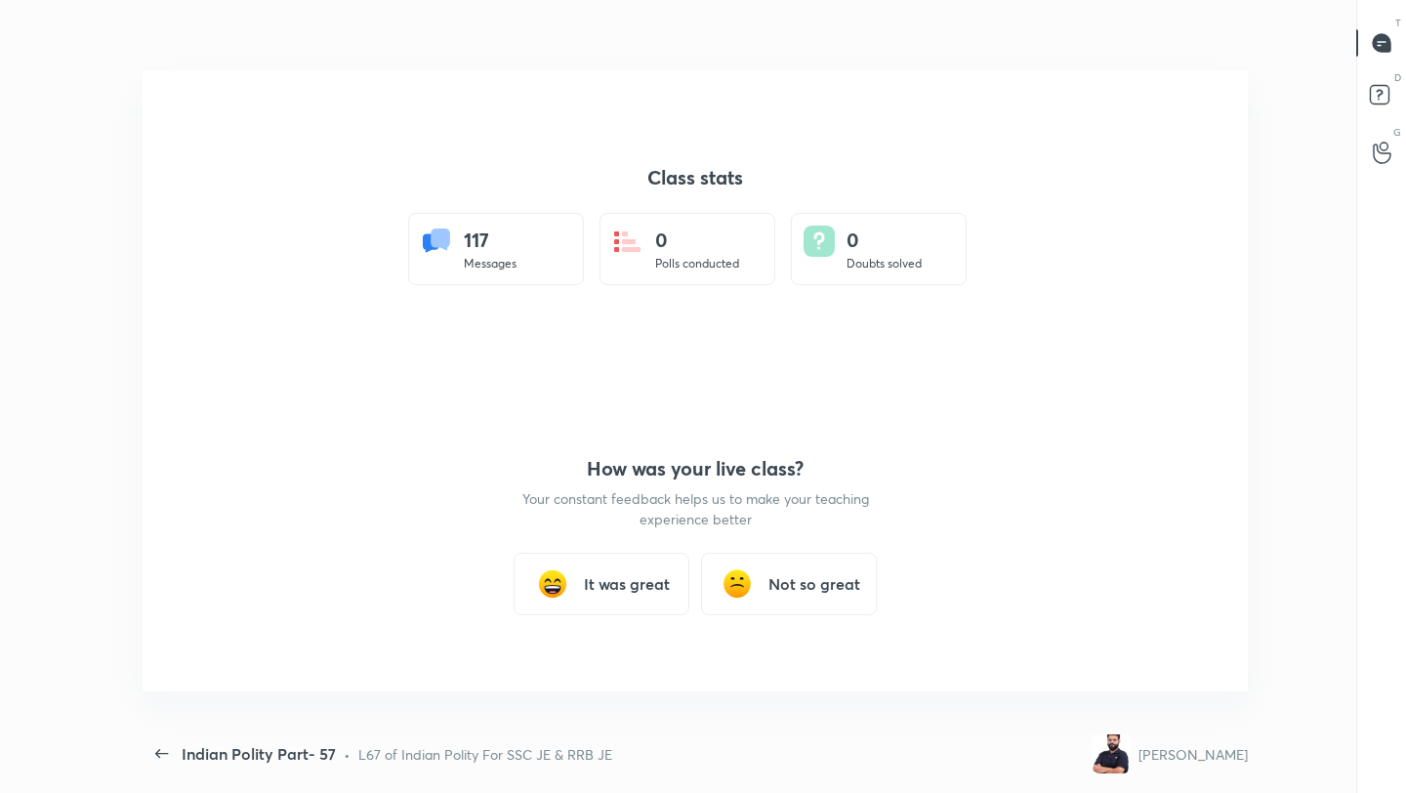
scroll to position [0, 0]
